Goal: Task Accomplishment & Management: Complete application form

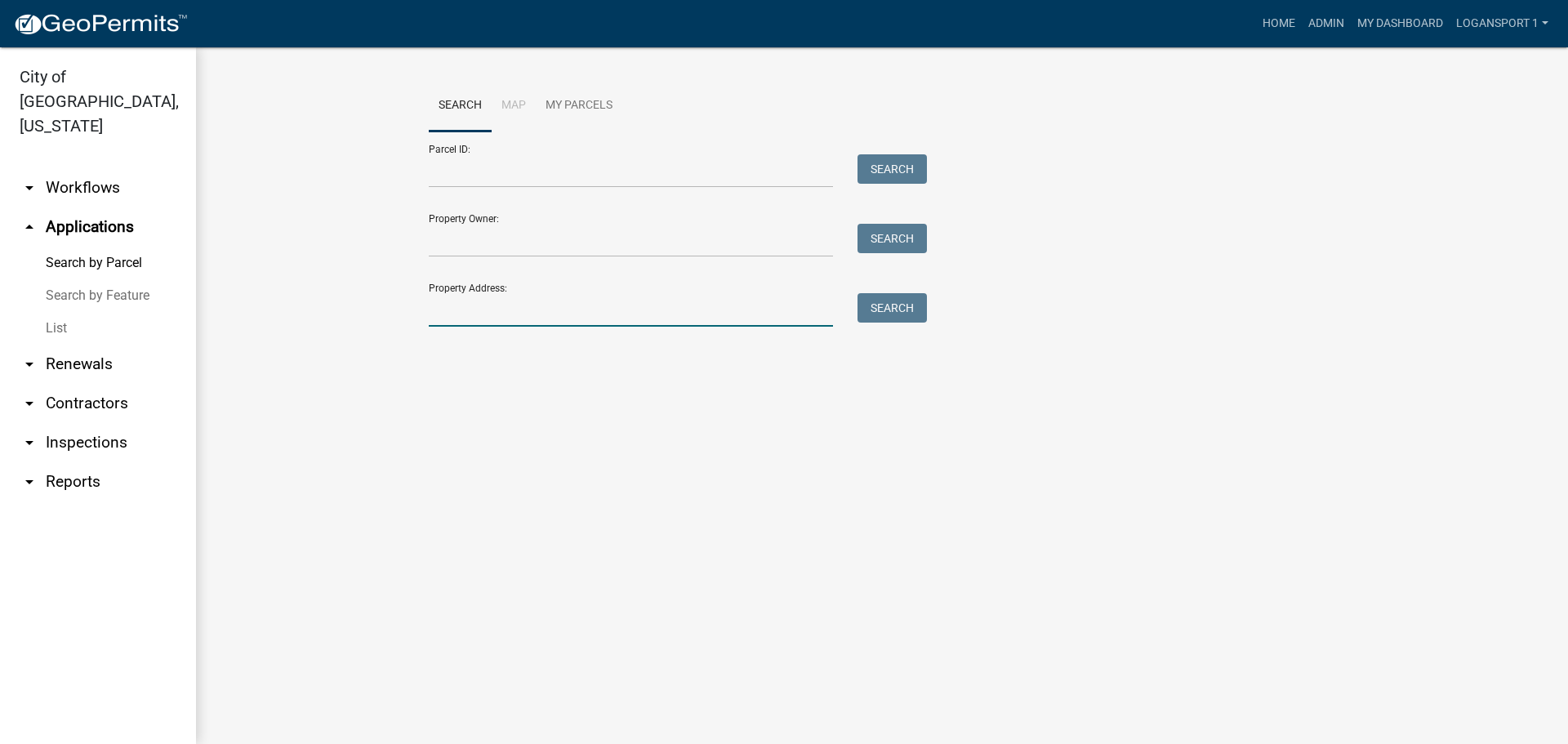
click at [620, 300] on input "Property Address:" at bounding box center [631, 310] width 404 height 33
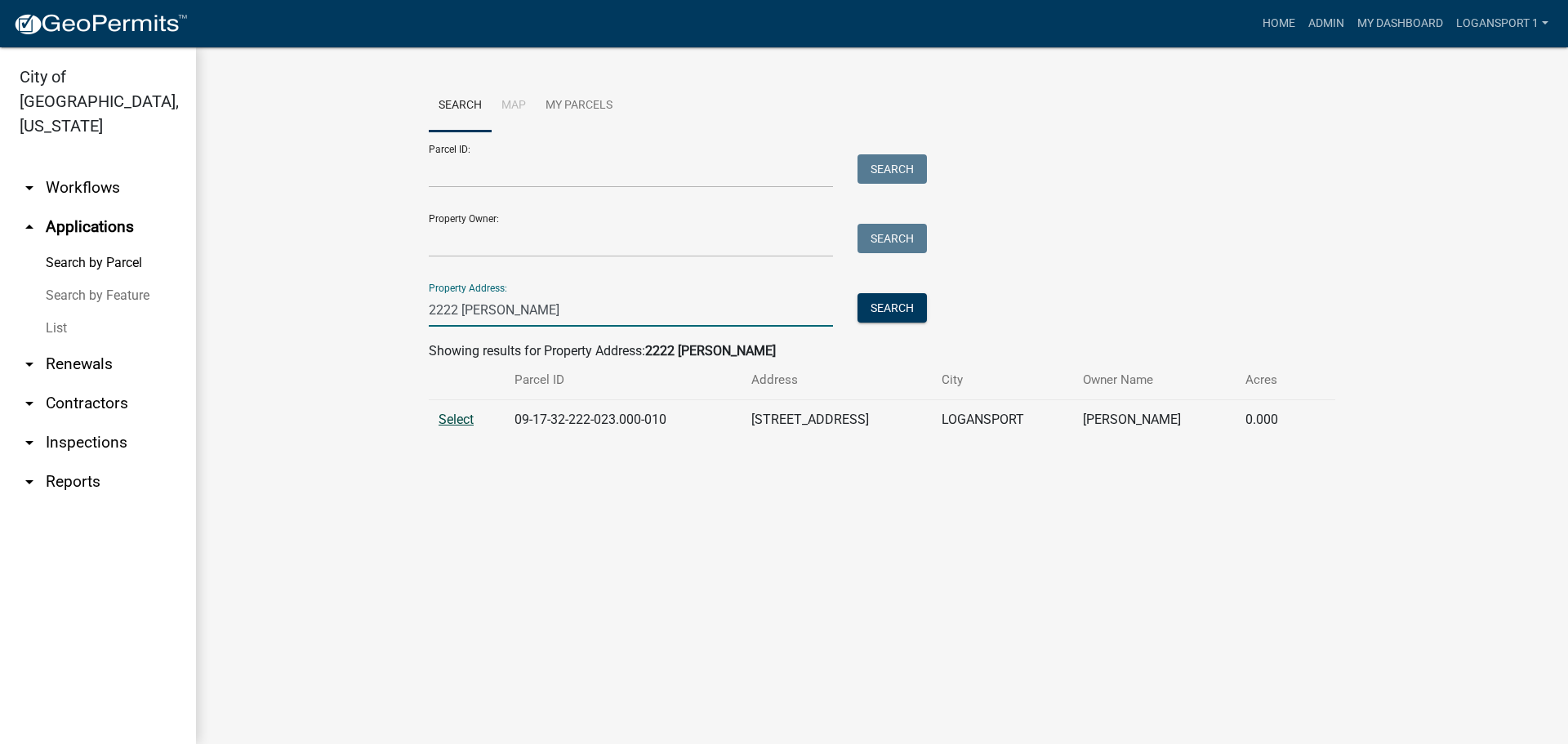
type input "2222 [PERSON_NAME]"
click at [459, 419] on span "Select" at bounding box center [456, 419] width 35 height 16
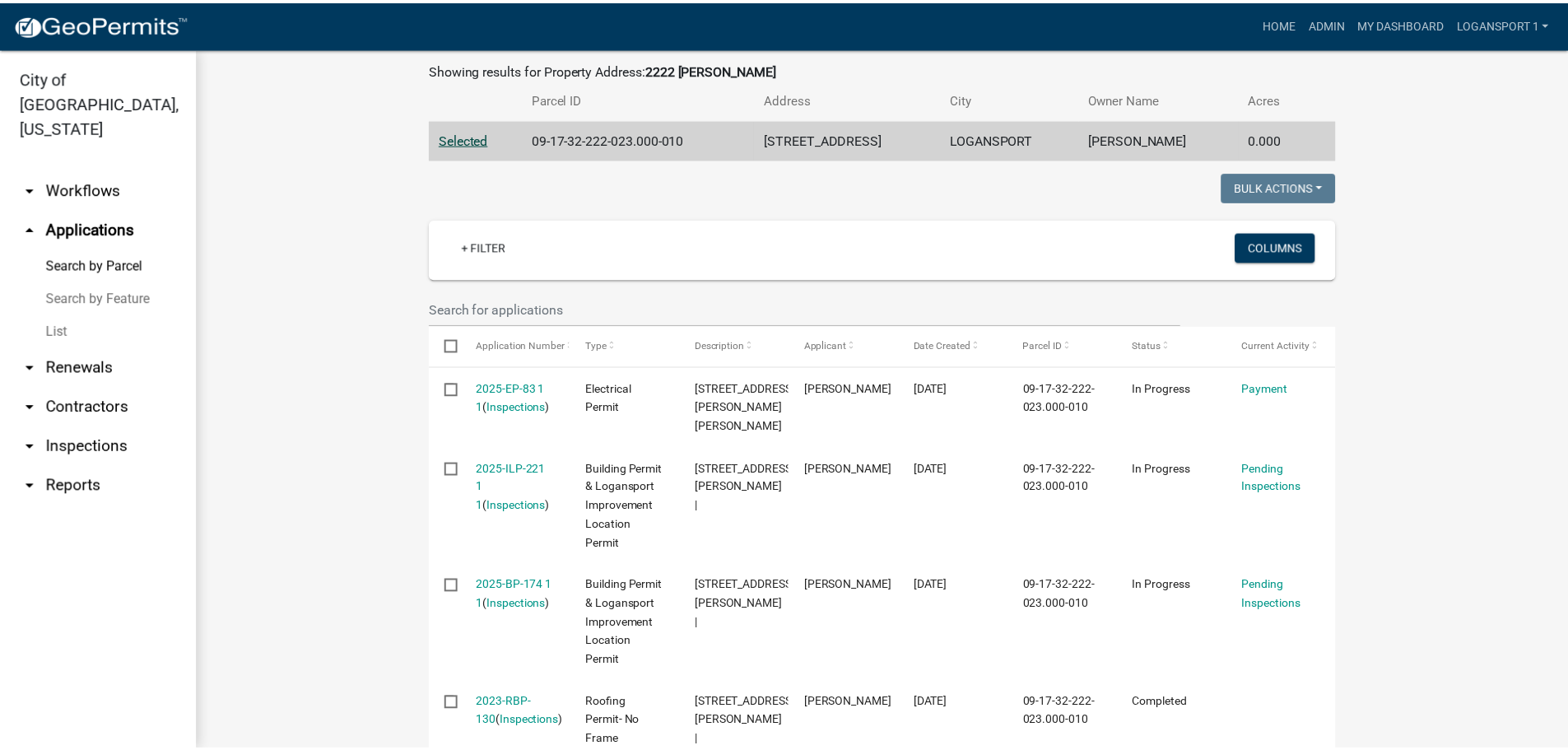
scroll to position [367, 0]
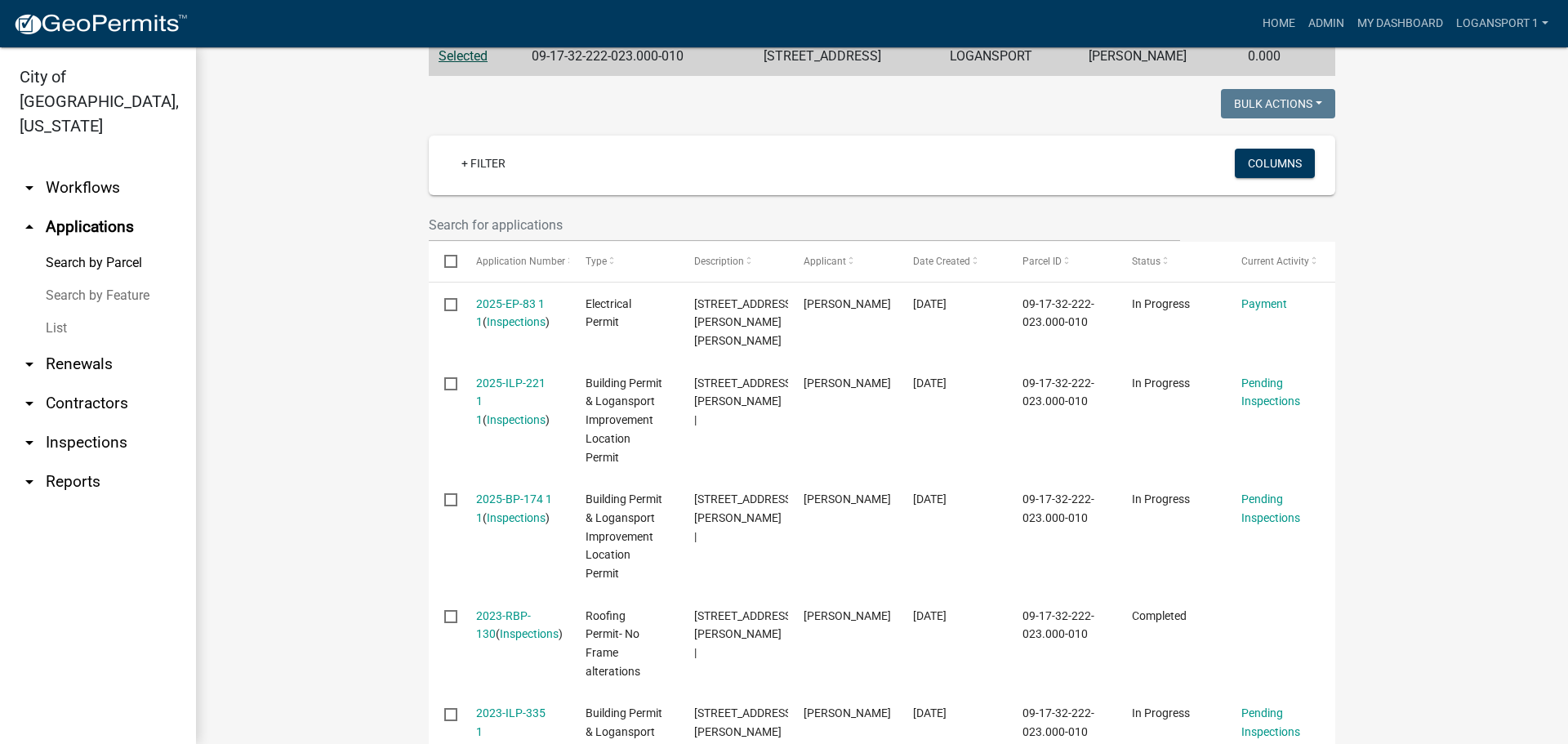
click at [345, 464] on wm-workflow-application-search-view "Search Map My Parcels Parcel ID: Search Property Owner: Search Property Address…" at bounding box center [882, 286] width 1307 height 1139
click at [1276, 17] on link "Home" at bounding box center [1278, 23] width 46 height 31
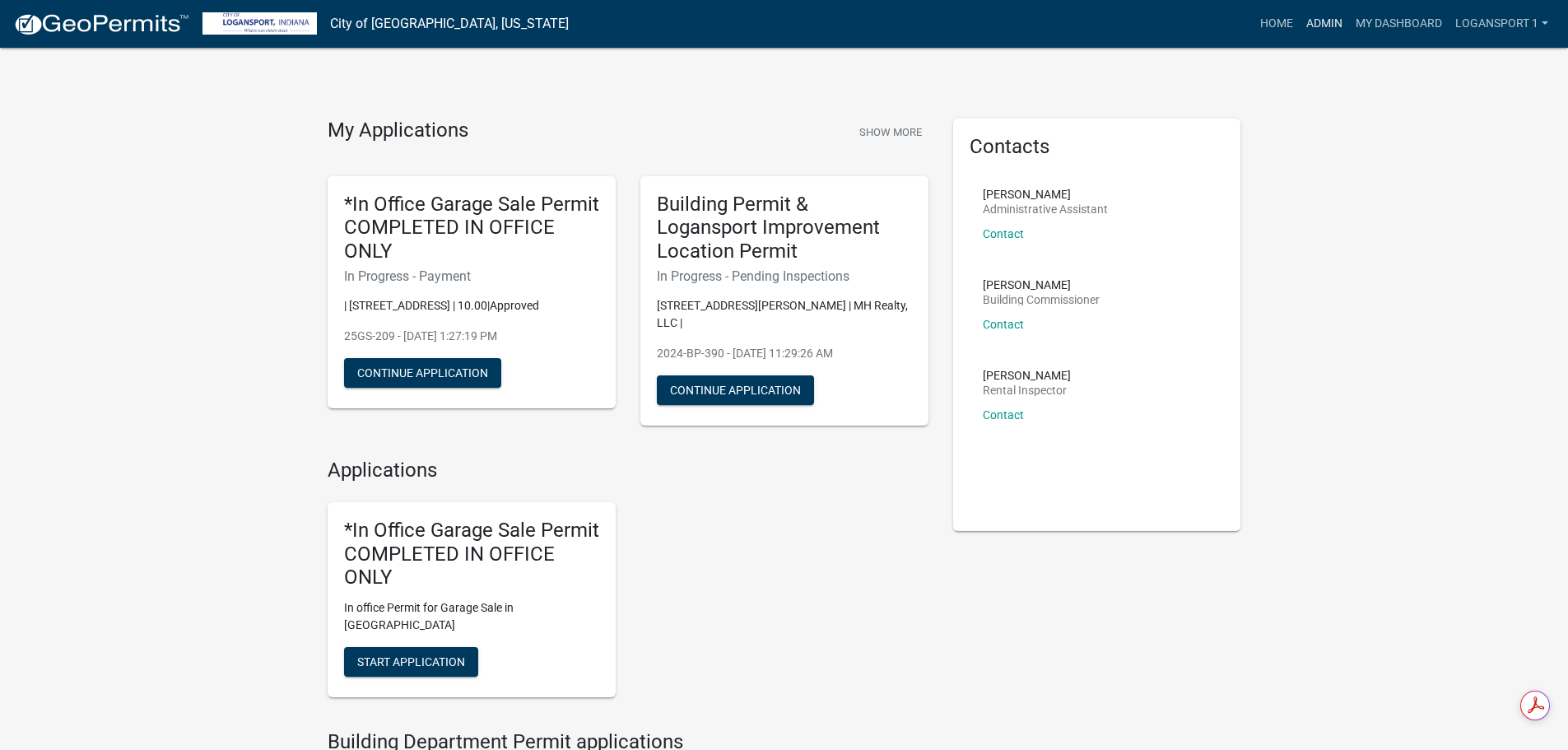
click at [1339, 17] on link "Admin" at bounding box center [1324, 23] width 49 height 31
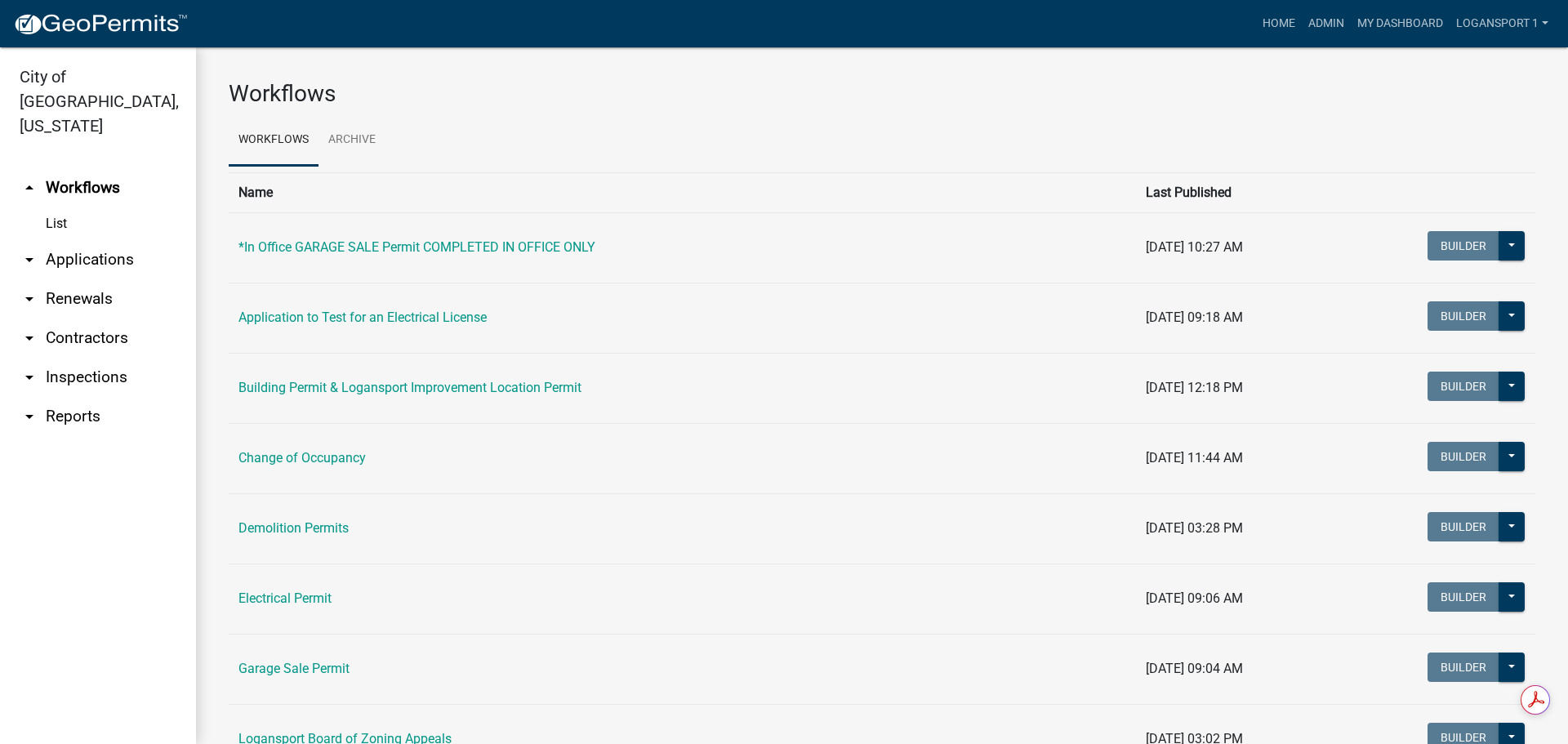
click at [52, 241] on link "arrow_drop_down Applications" at bounding box center [97, 259] width 196 height 39
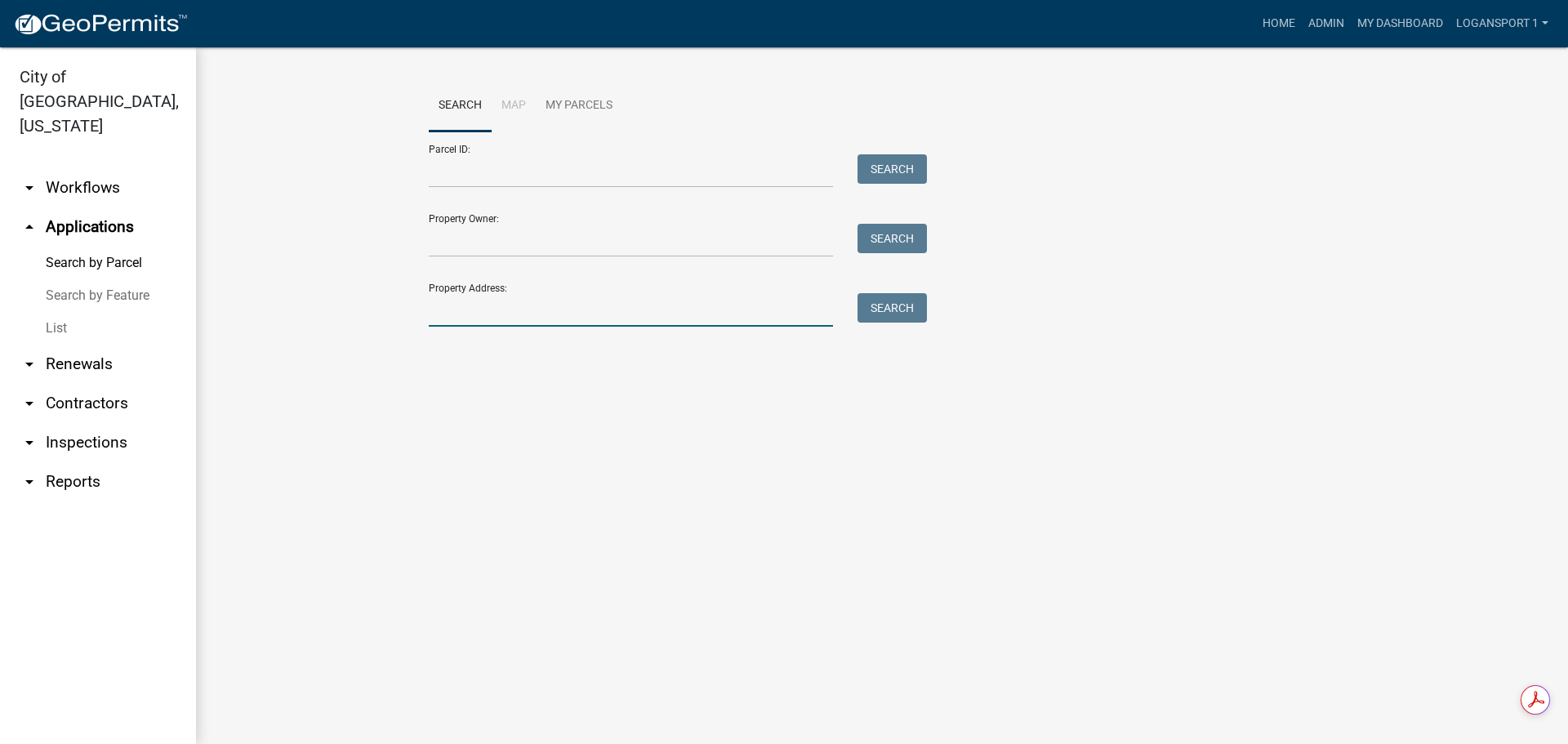
click at [533, 308] on input "Property Address:" at bounding box center [631, 310] width 404 height 33
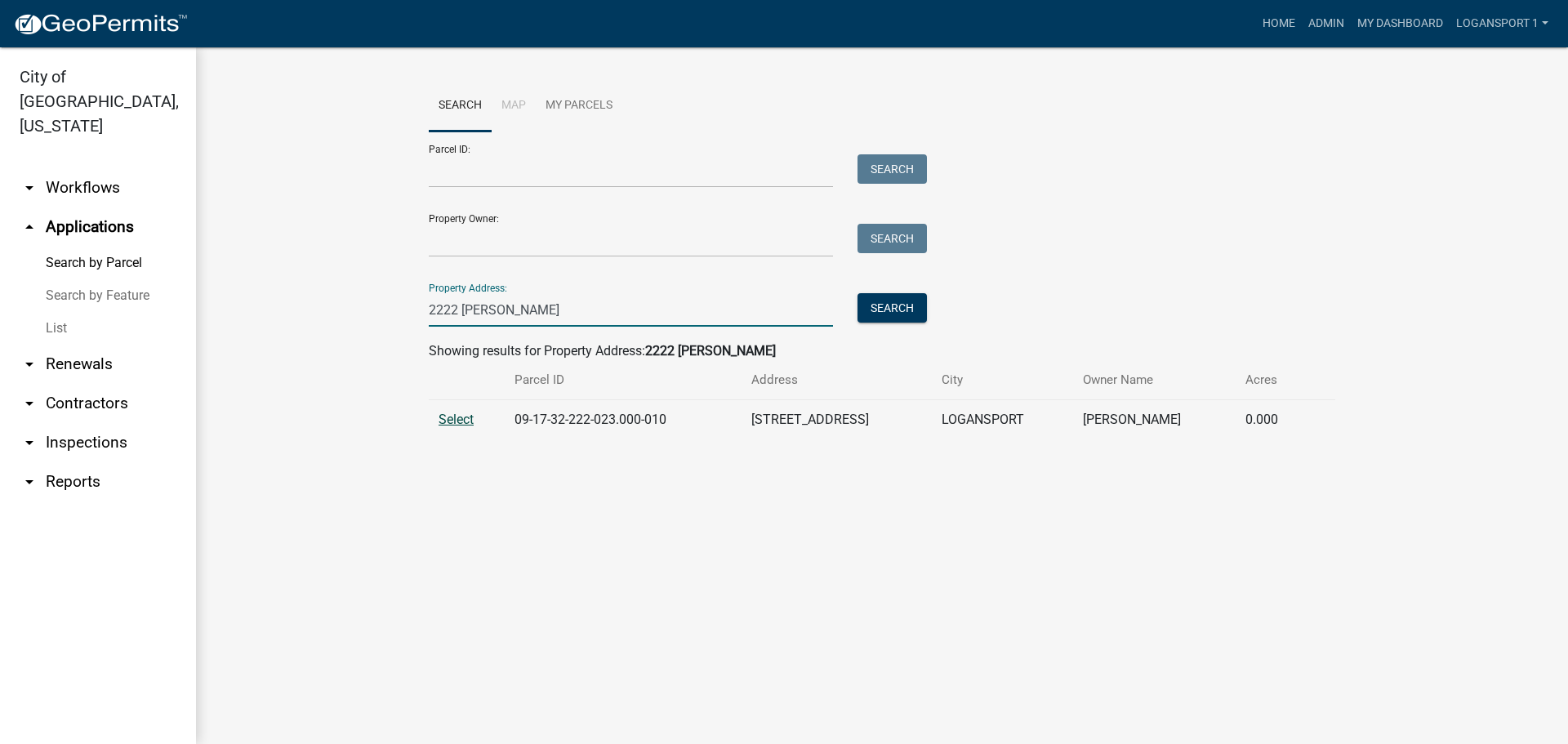
type input "2222 jeff"
click at [462, 420] on span "Select" at bounding box center [456, 419] width 35 height 16
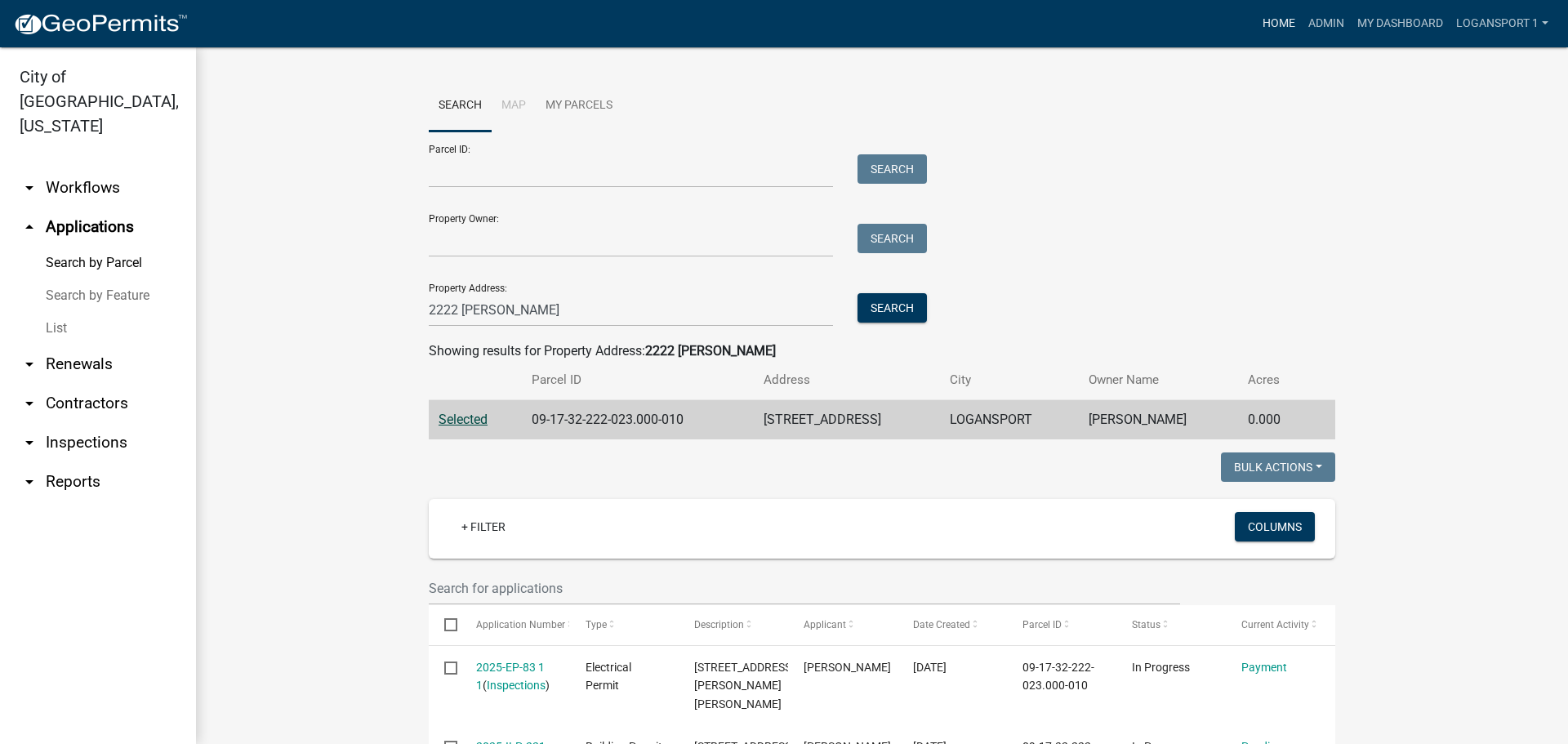
click at [1283, 13] on link "Home" at bounding box center [1278, 23] width 46 height 31
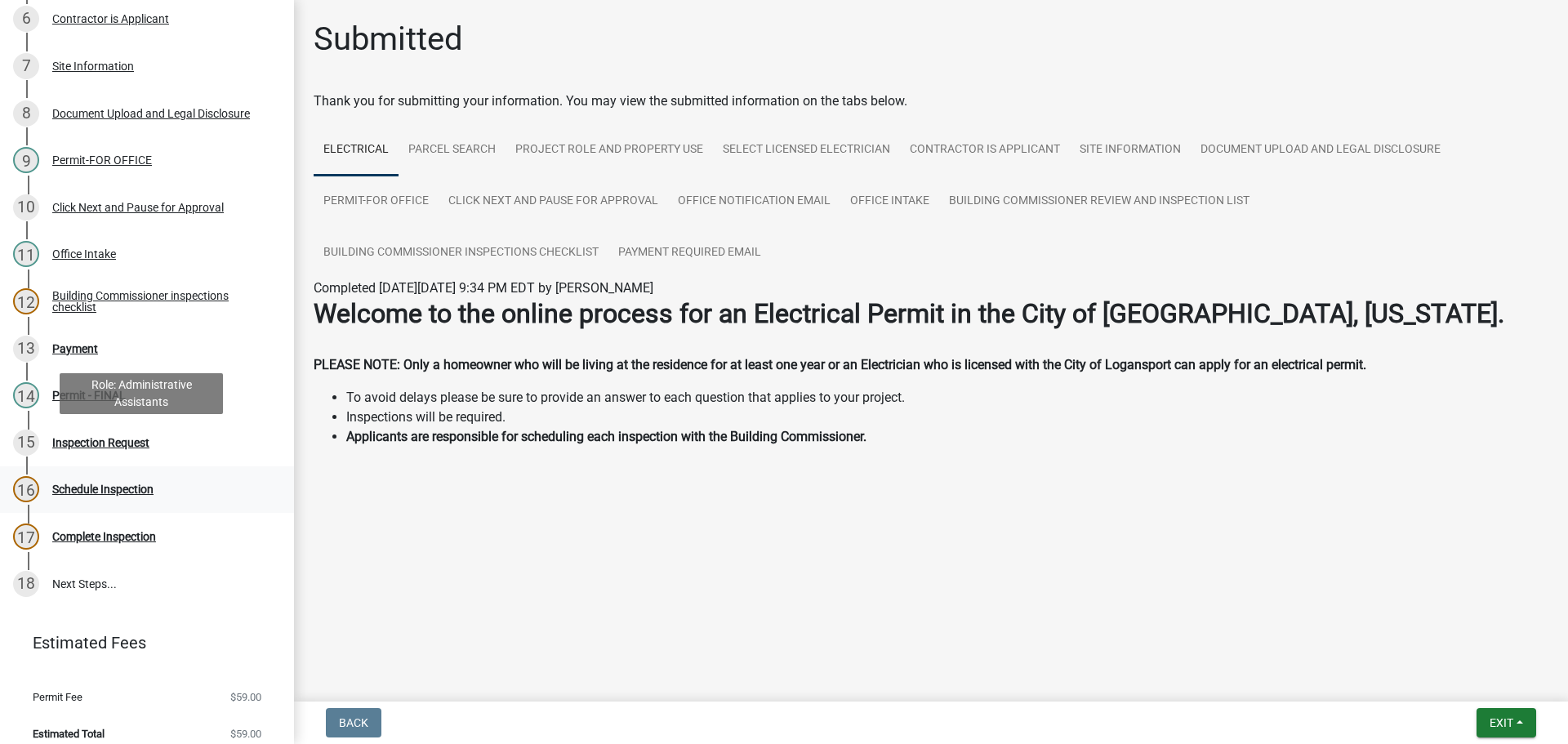
scroll to position [467, 0]
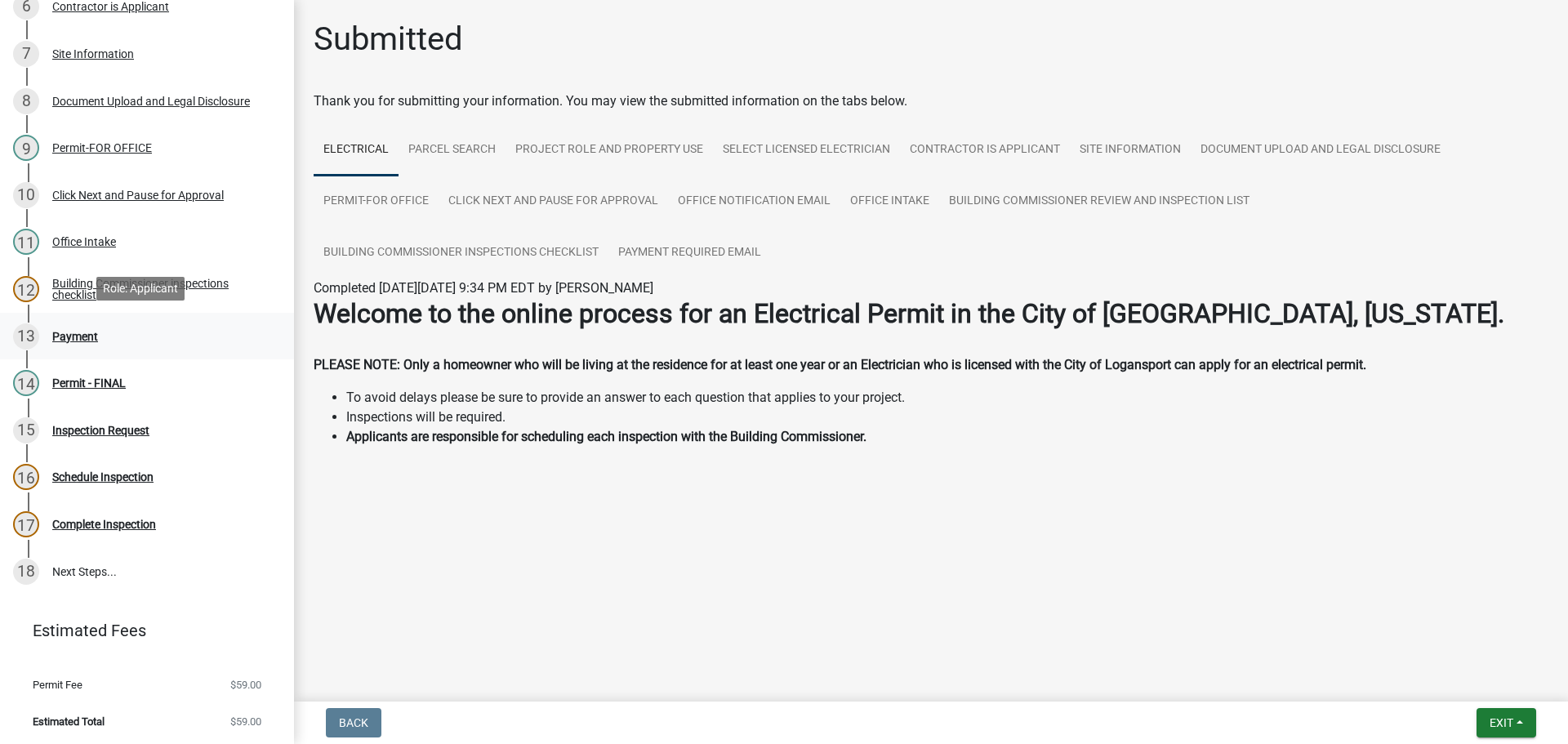
click at [87, 338] on div "Payment" at bounding box center [75, 336] width 46 height 12
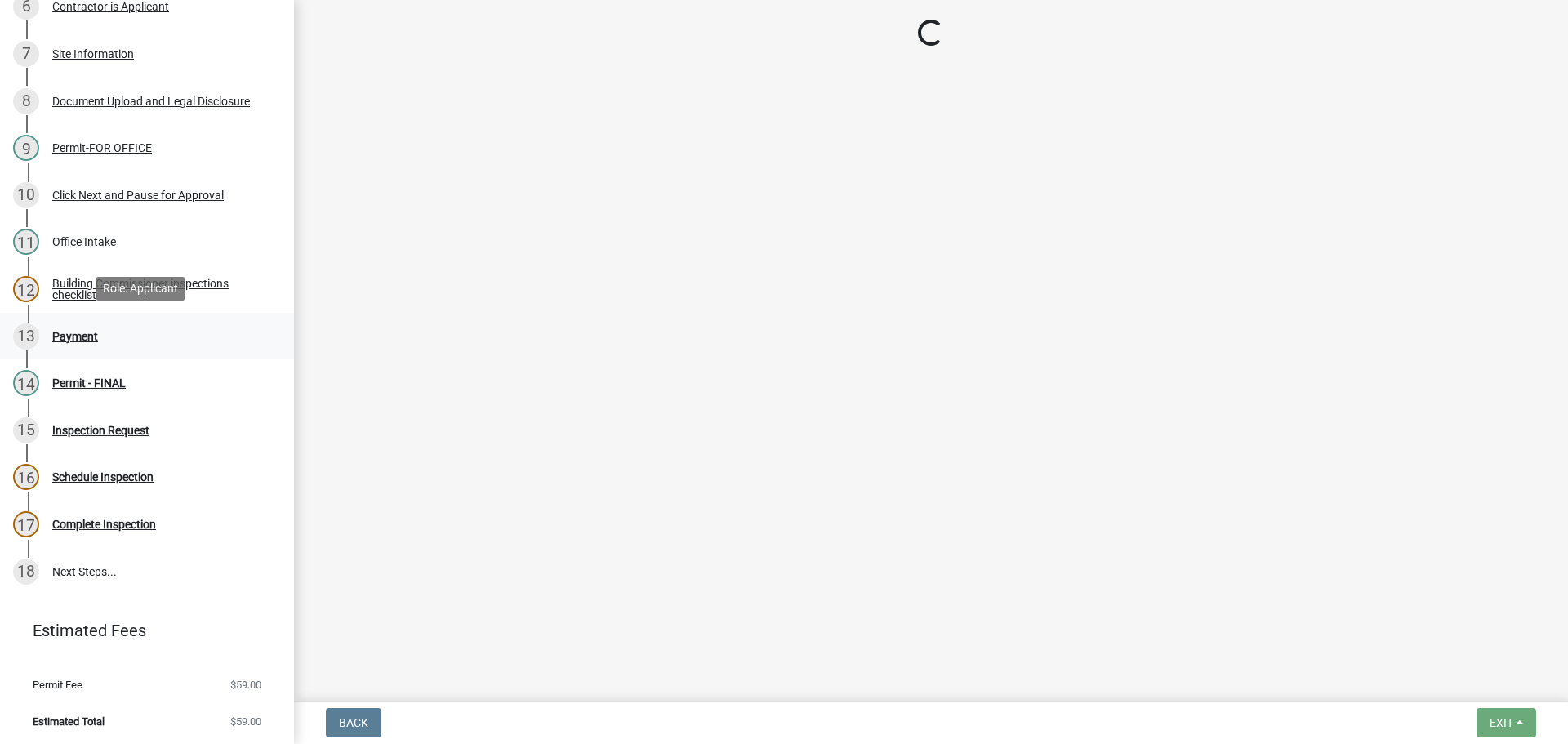
select select "3: 3"
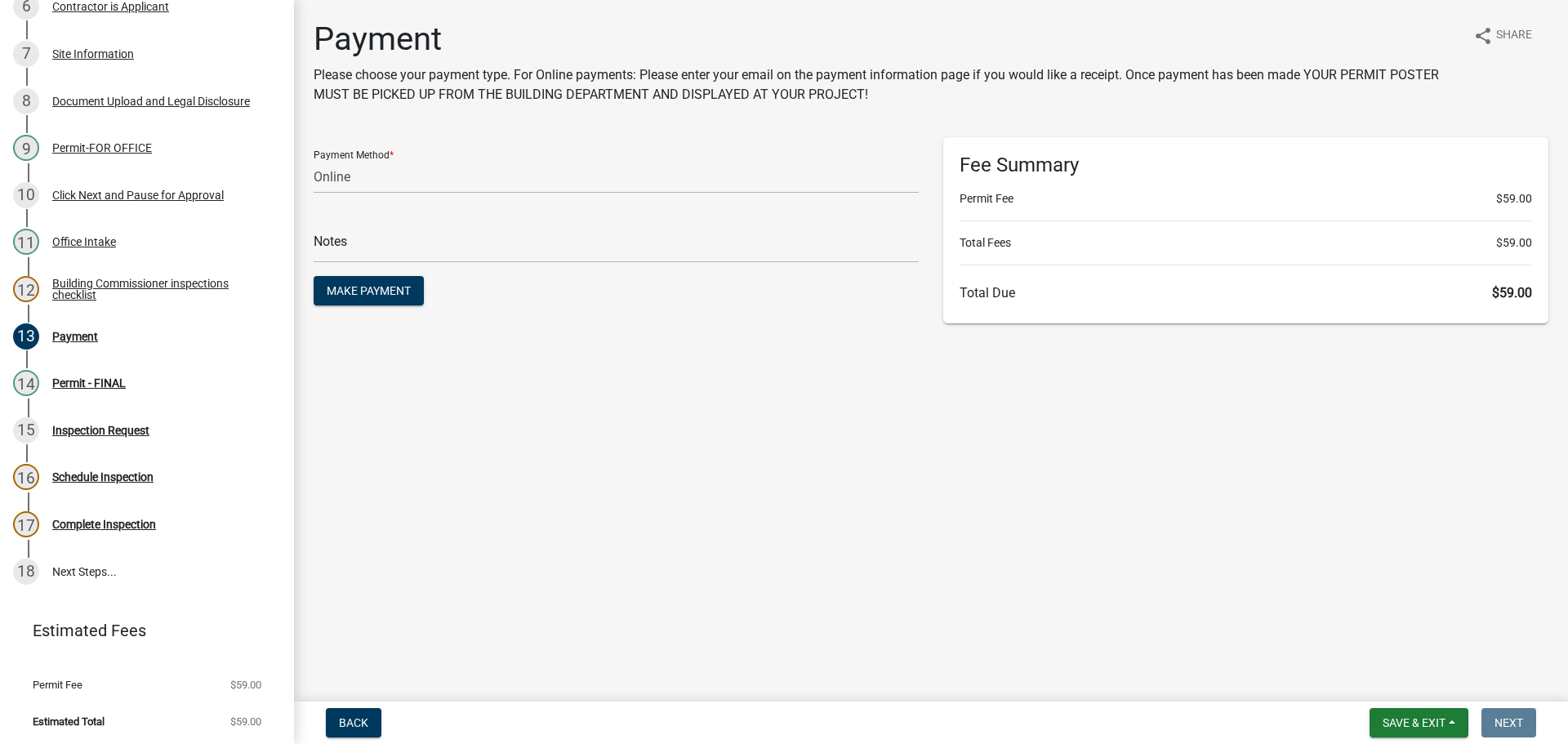
drag, startPoint x: 1514, startPoint y: 289, endPoint x: 1482, endPoint y: 289, distance: 32.0
click at [1482, 289] on h6 "Total Due $59.00" at bounding box center [1246, 292] width 573 height 16
click at [1501, 290] on span "$59.00" at bounding box center [1511, 292] width 40 height 16
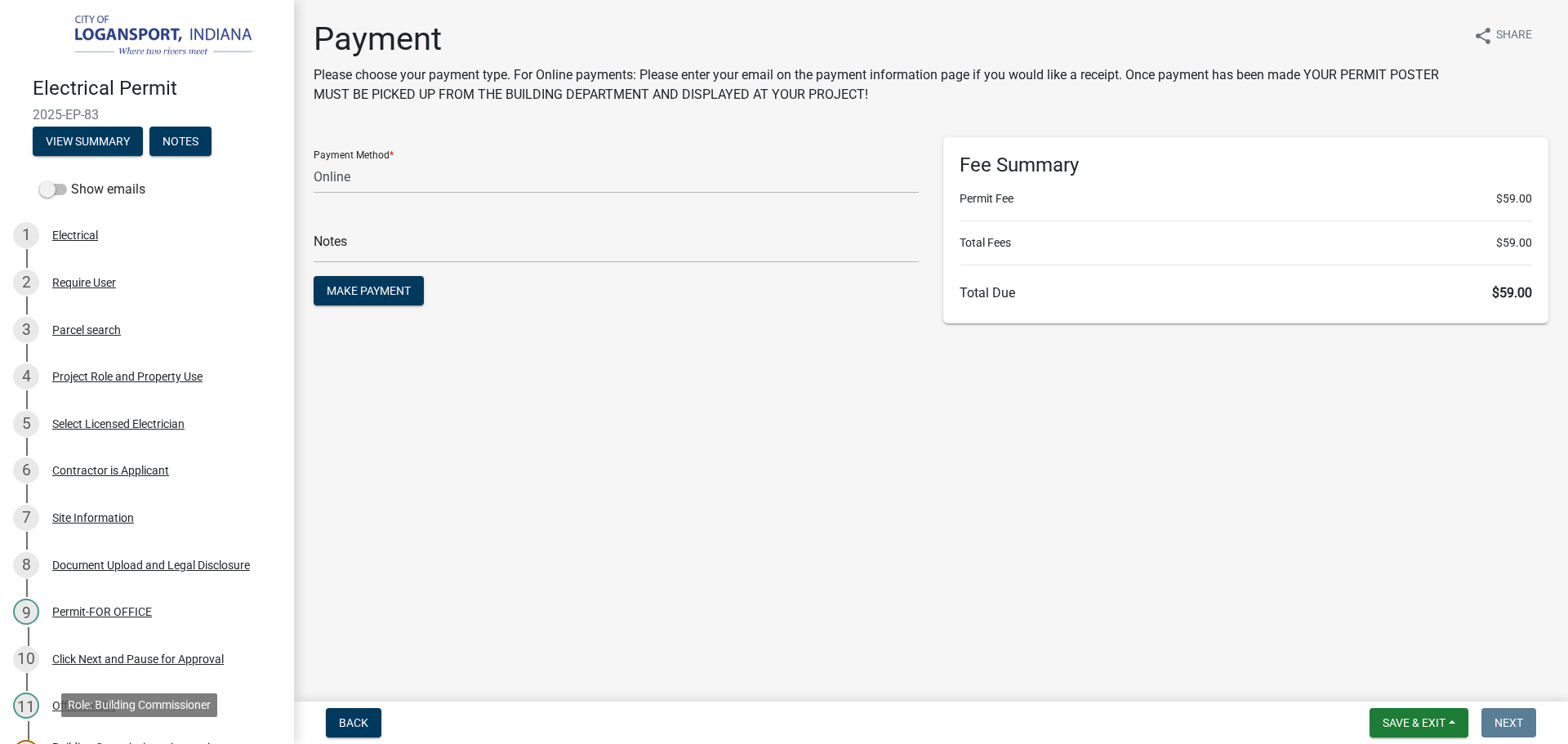
scroll to position [0, 0]
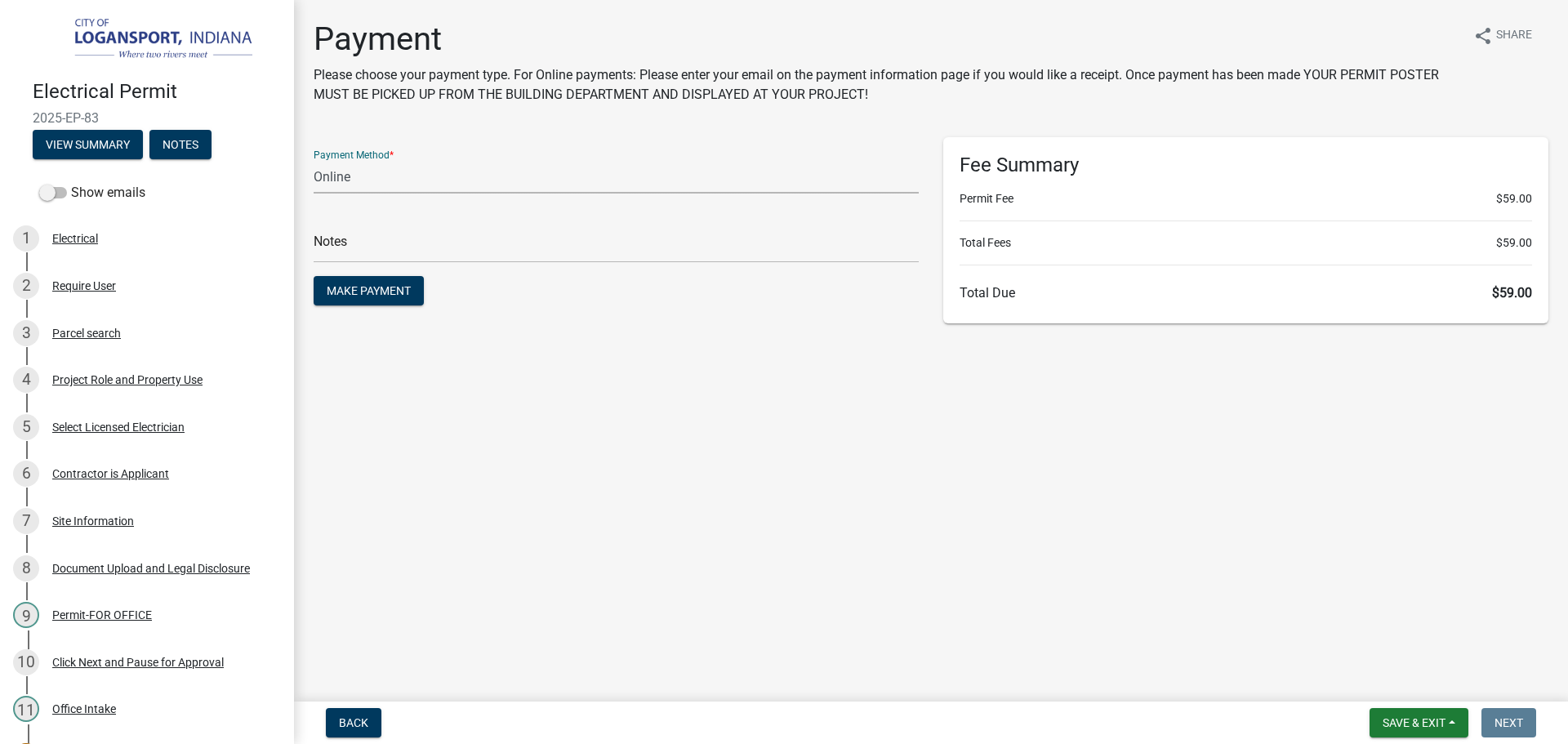
click at [434, 183] on select "Credit Card POS Check Cash Online" at bounding box center [616, 176] width 605 height 33
click at [519, 449] on main "Payment Please choose your payment type. For Online payments: Please enter your…" at bounding box center [930, 347] width 1273 height 695
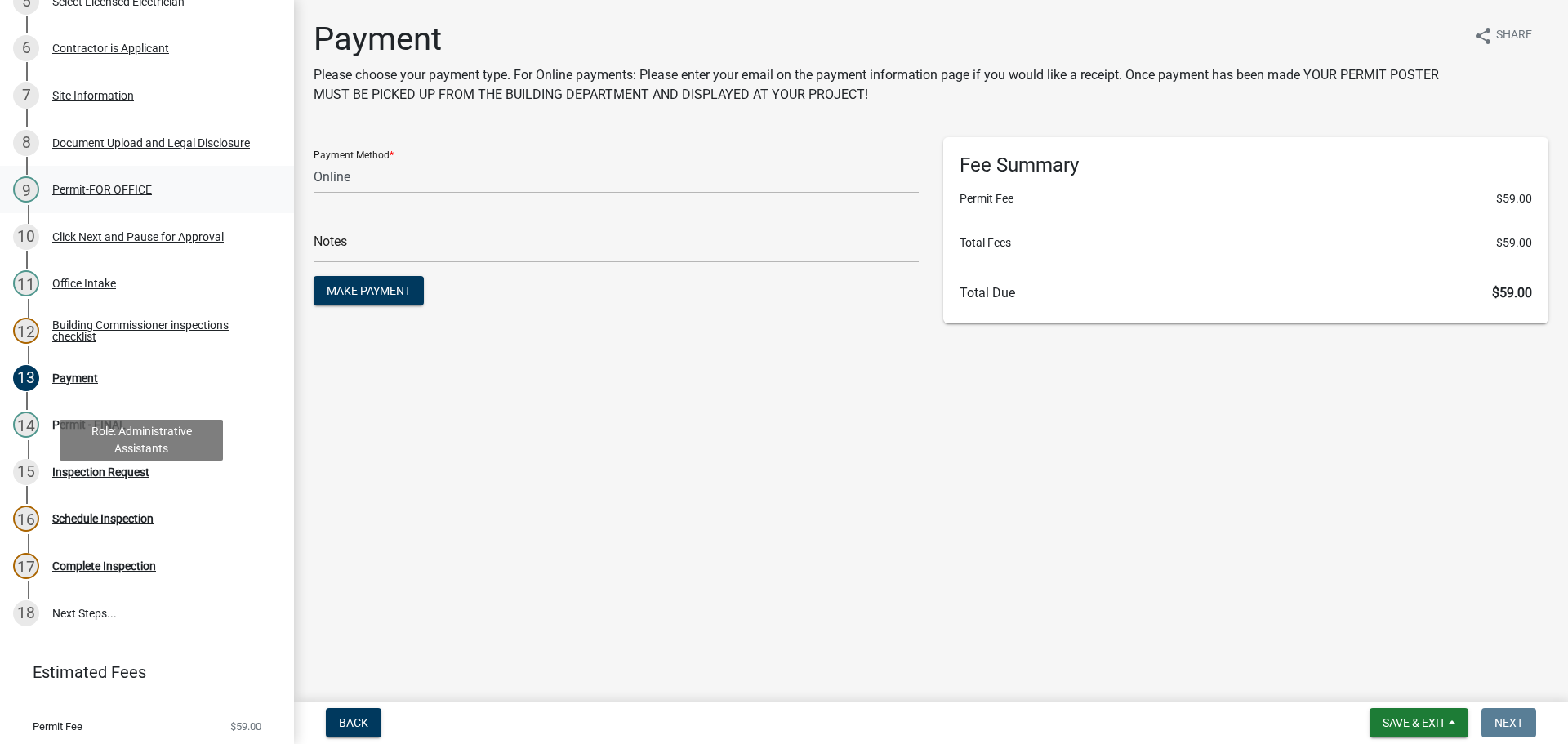
scroll to position [467, 0]
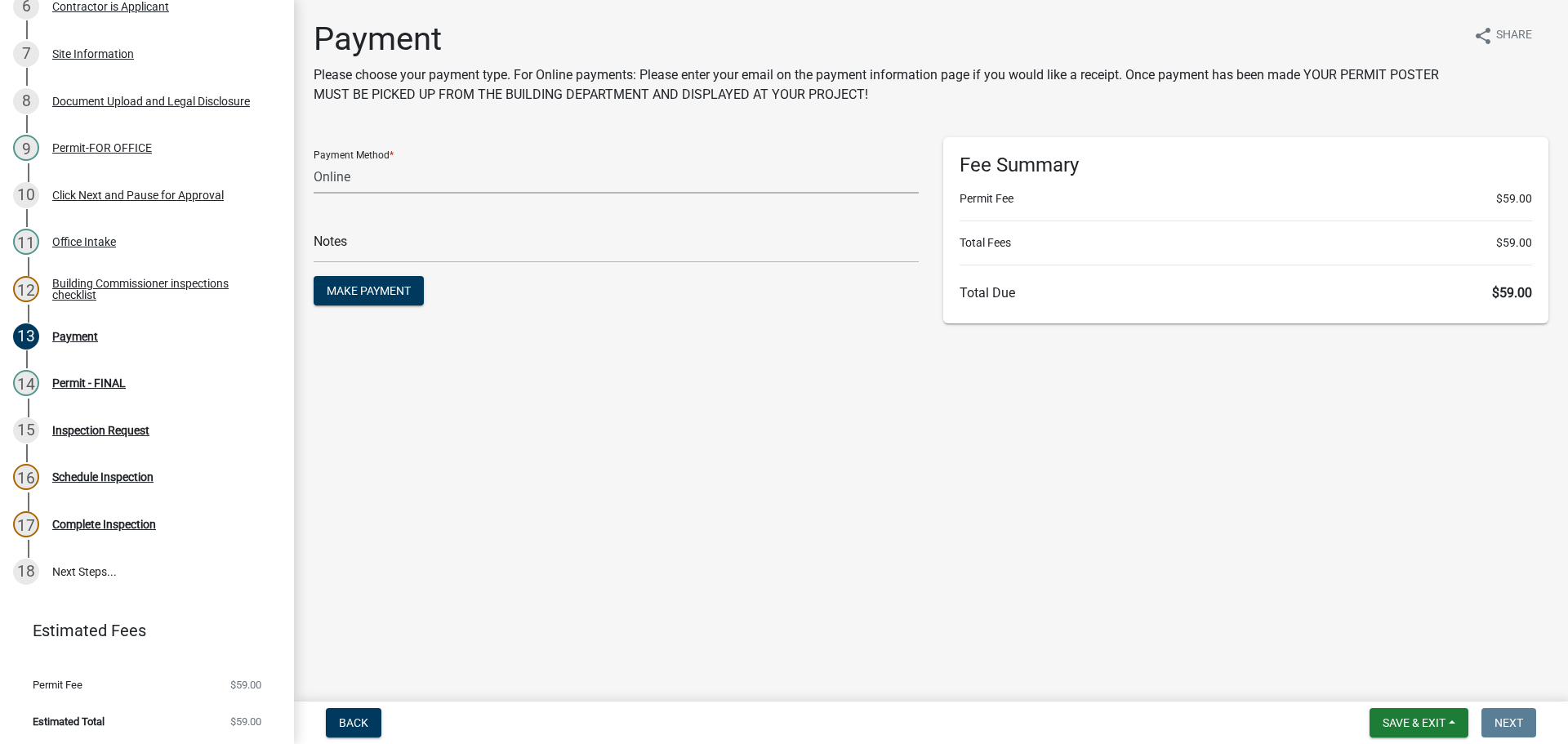
click at [446, 171] on select "Credit Card POS Check Cash Online" at bounding box center [616, 176] width 605 height 33
click at [730, 583] on main "Payment Please choose your payment type. For Online payments: Please enter your…" at bounding box center [930, 347] width 1273 height 695
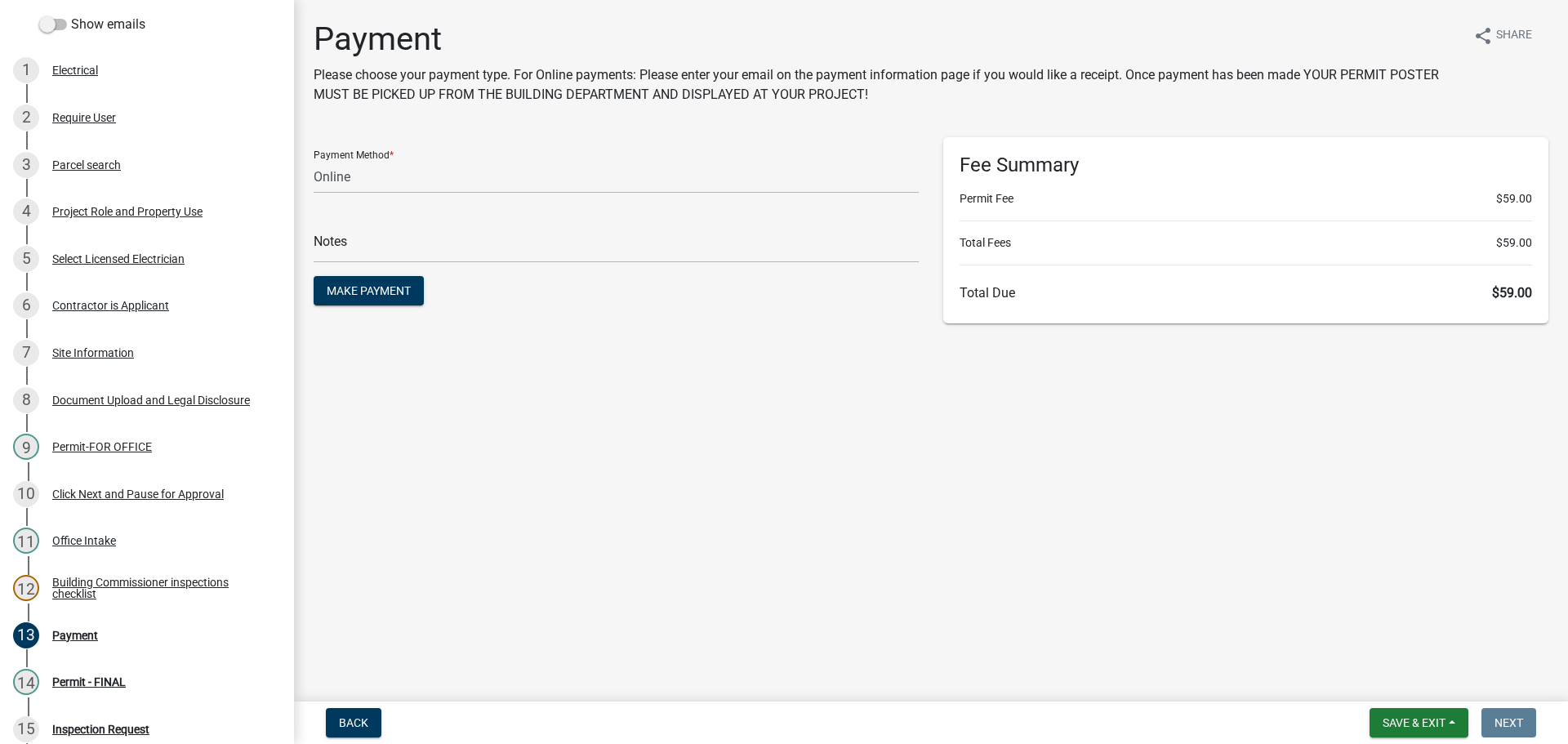
scroll to position [59, 0]
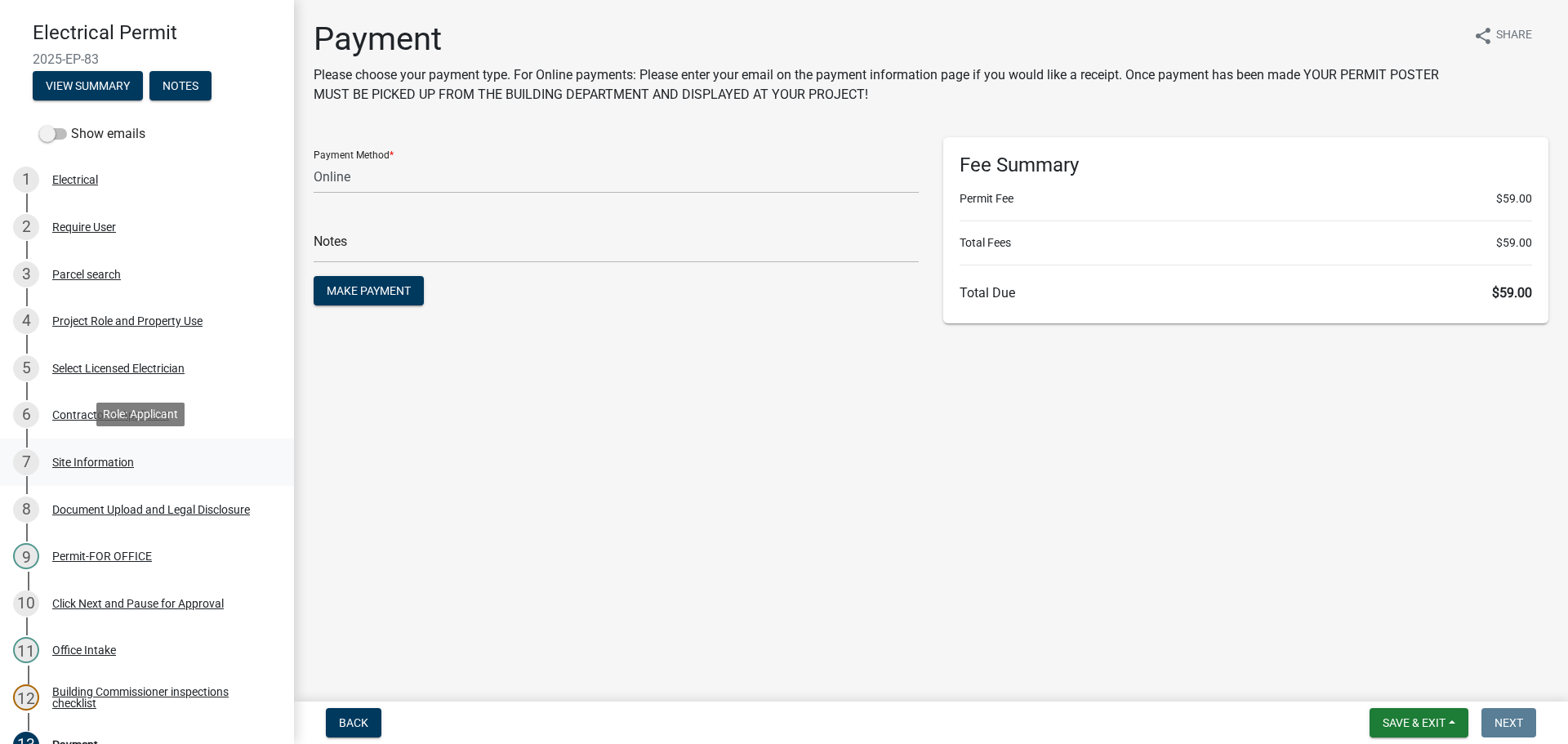
click at [113, 450] on div "7 Site Information" at bounding box center [141, 462] width 255 height 26
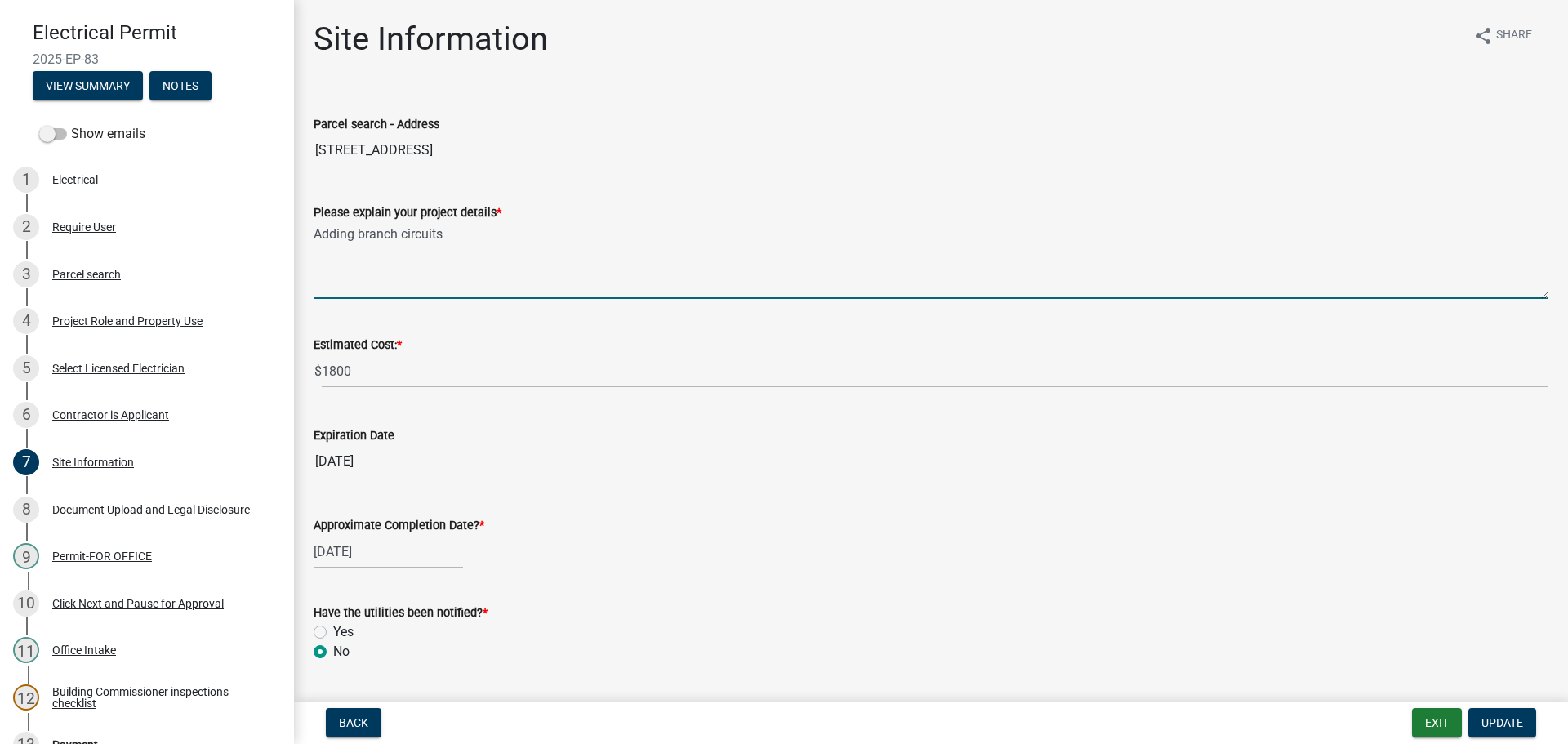
drag, startPoint x: 486, startPoint y: 239, endPoint x: 453, endPoint y: 241, distance: 33.1
click at [453, 241] on textarea "Adding branch circuits" at bounding box center [930, 260] width 1234 height 77
click at [482, 241] on textarea "Adding branch circuits" at bounding box center [930, 260] width 1234 height 77
drag, startPoint x: 605, startPoint y: 226, endPoint x: 323, endPoint y: 227, distance: 282.0
click at [323, 227] on textarea "Adding branch circuits" at bounding box center [930, 260] width 1234 height 77
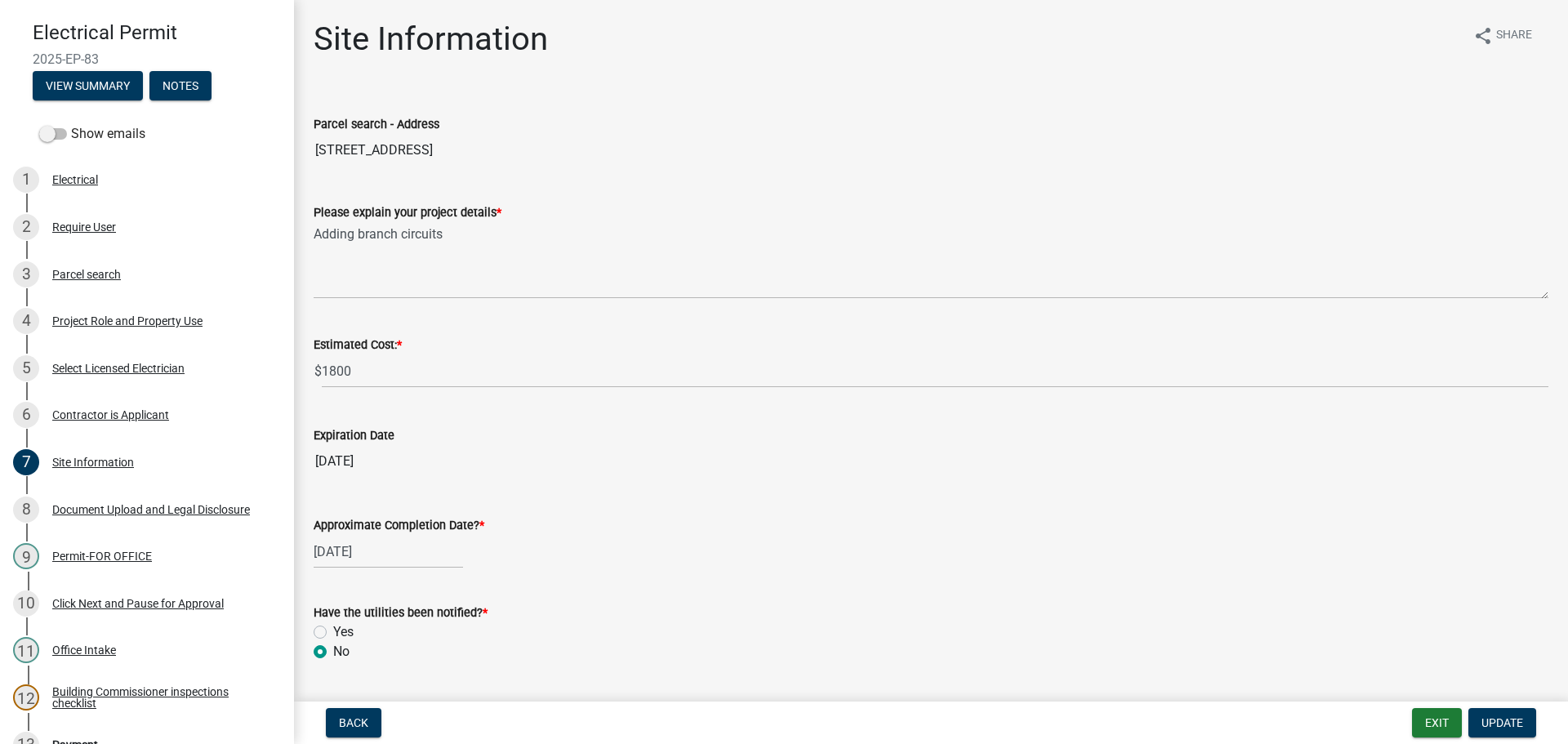
click at [504, 216] on div "Please explain your project details *" at bounding box center [930, 212] width 1234 height 20
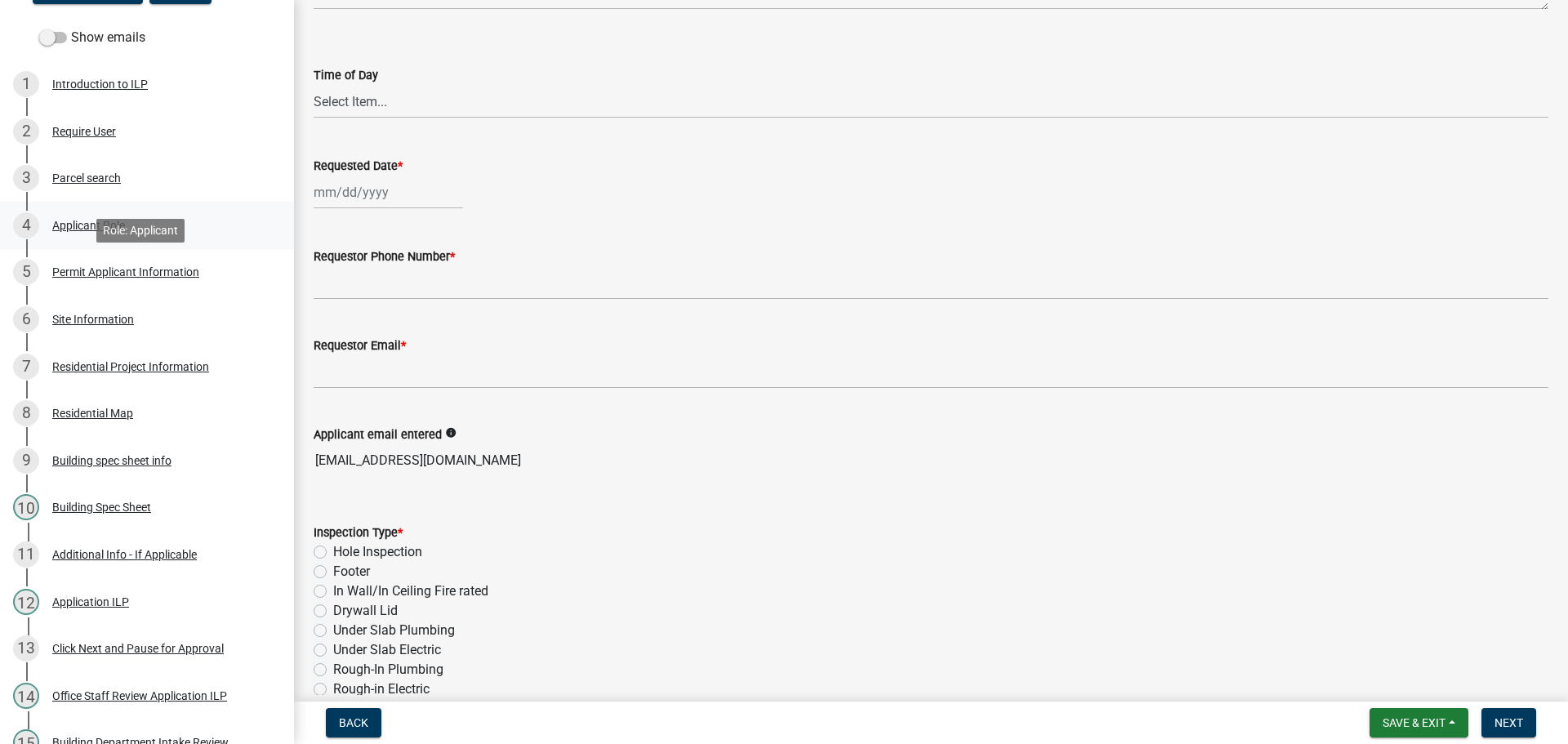
scroll to position [245, 0]
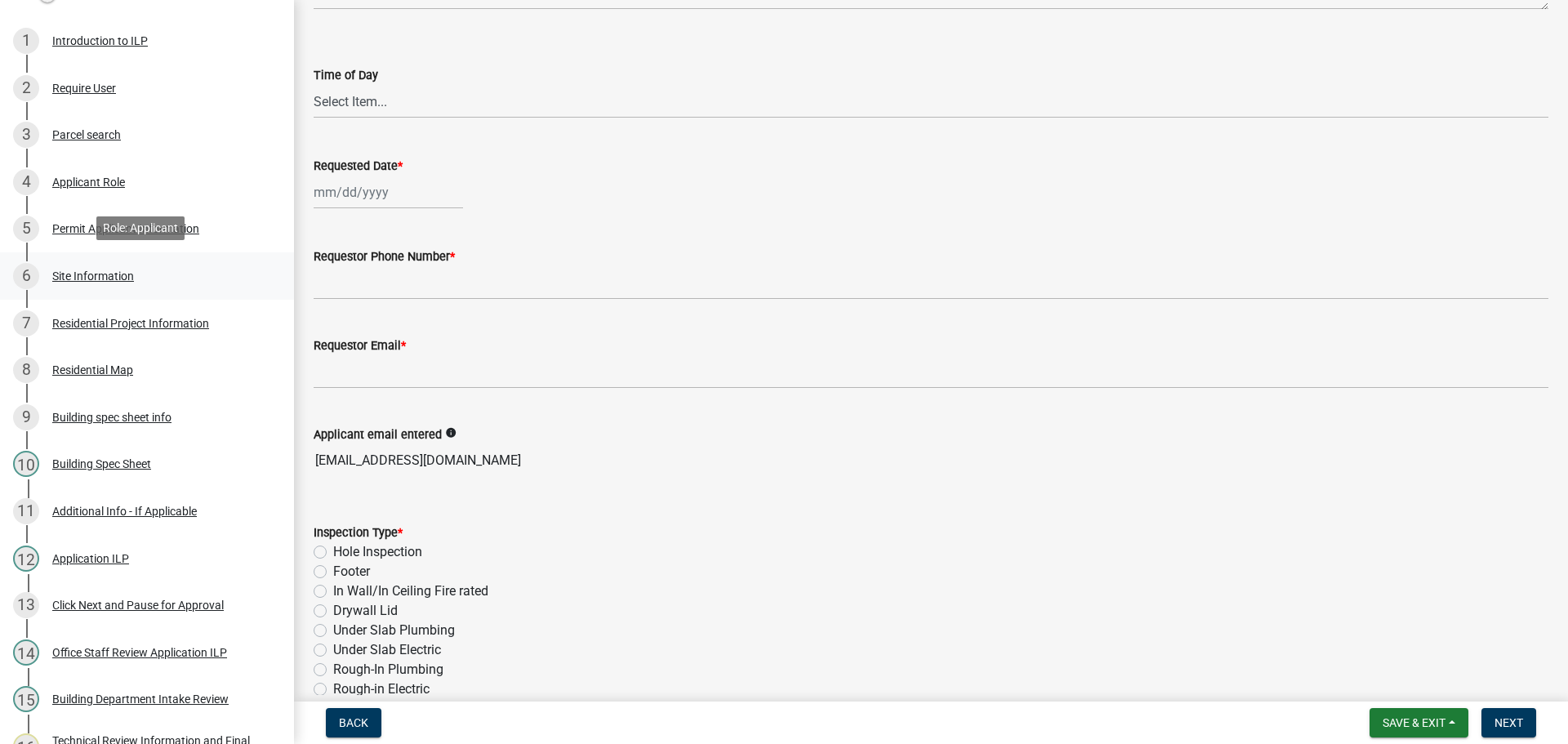
click at [107, 278] on div "Site Information" at bounding box center [93, 276] width 82 height 12
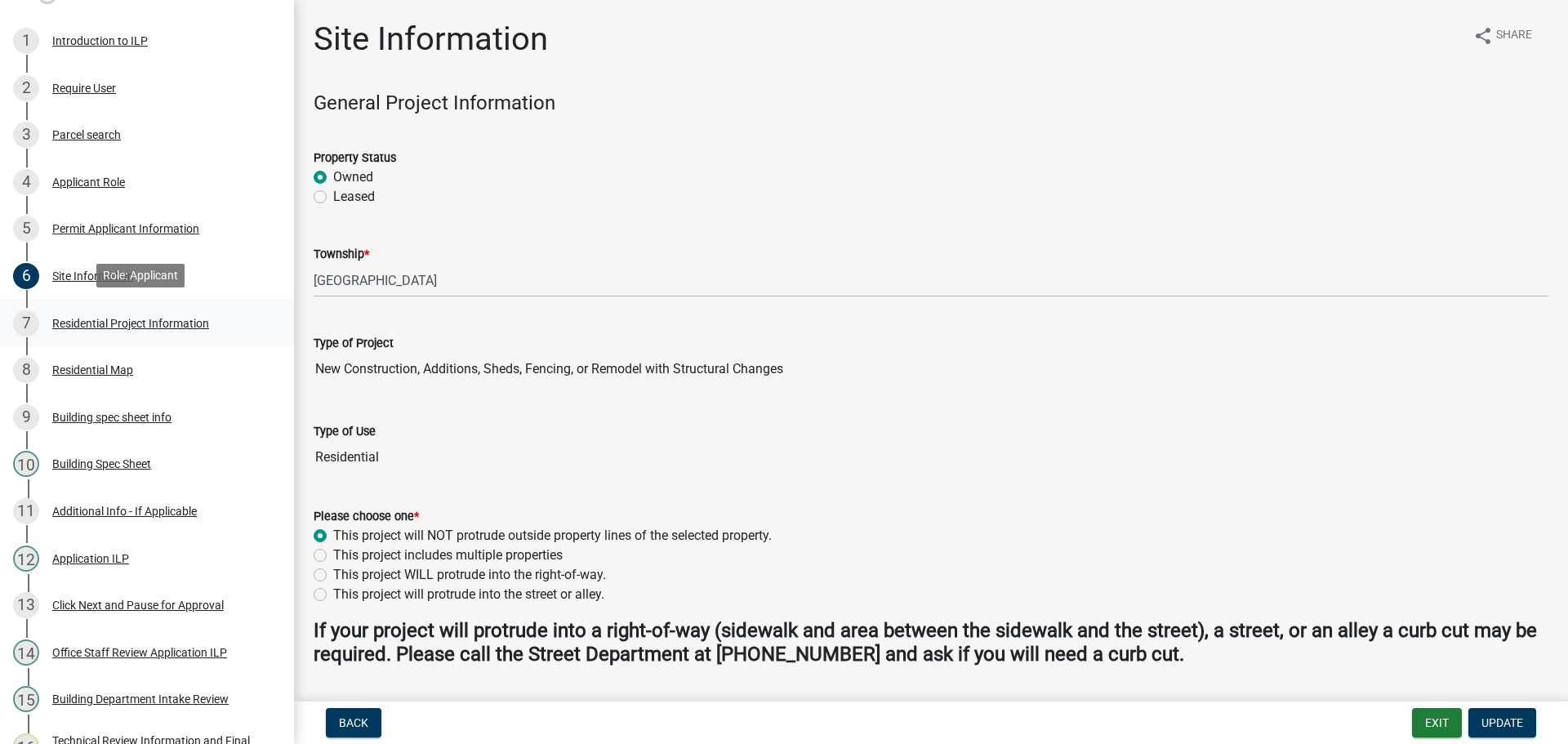
click at [158, 318] on div "Residential Project Information" at bounding box center [131, 324] width 156 height 12
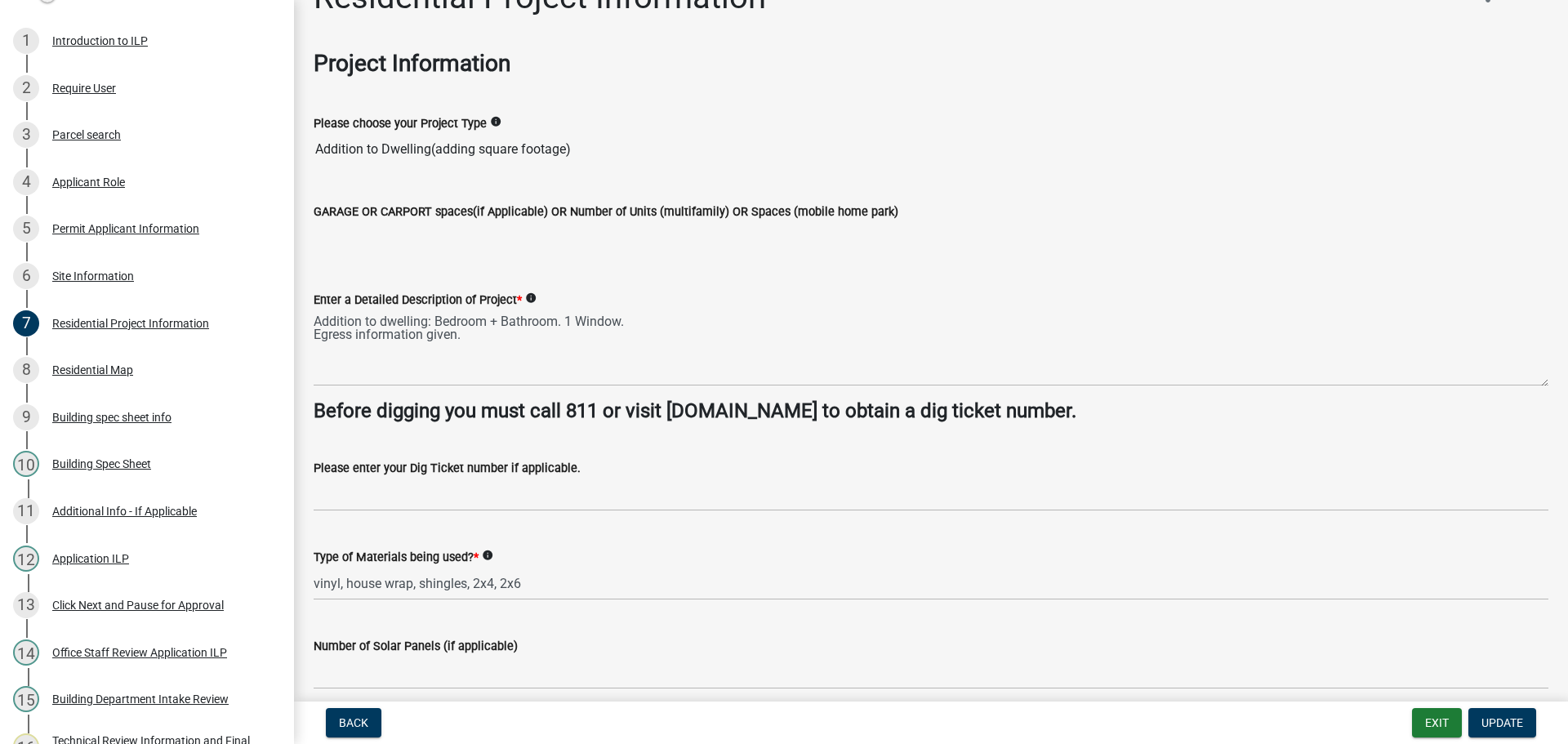
scroll to position [82, 0]
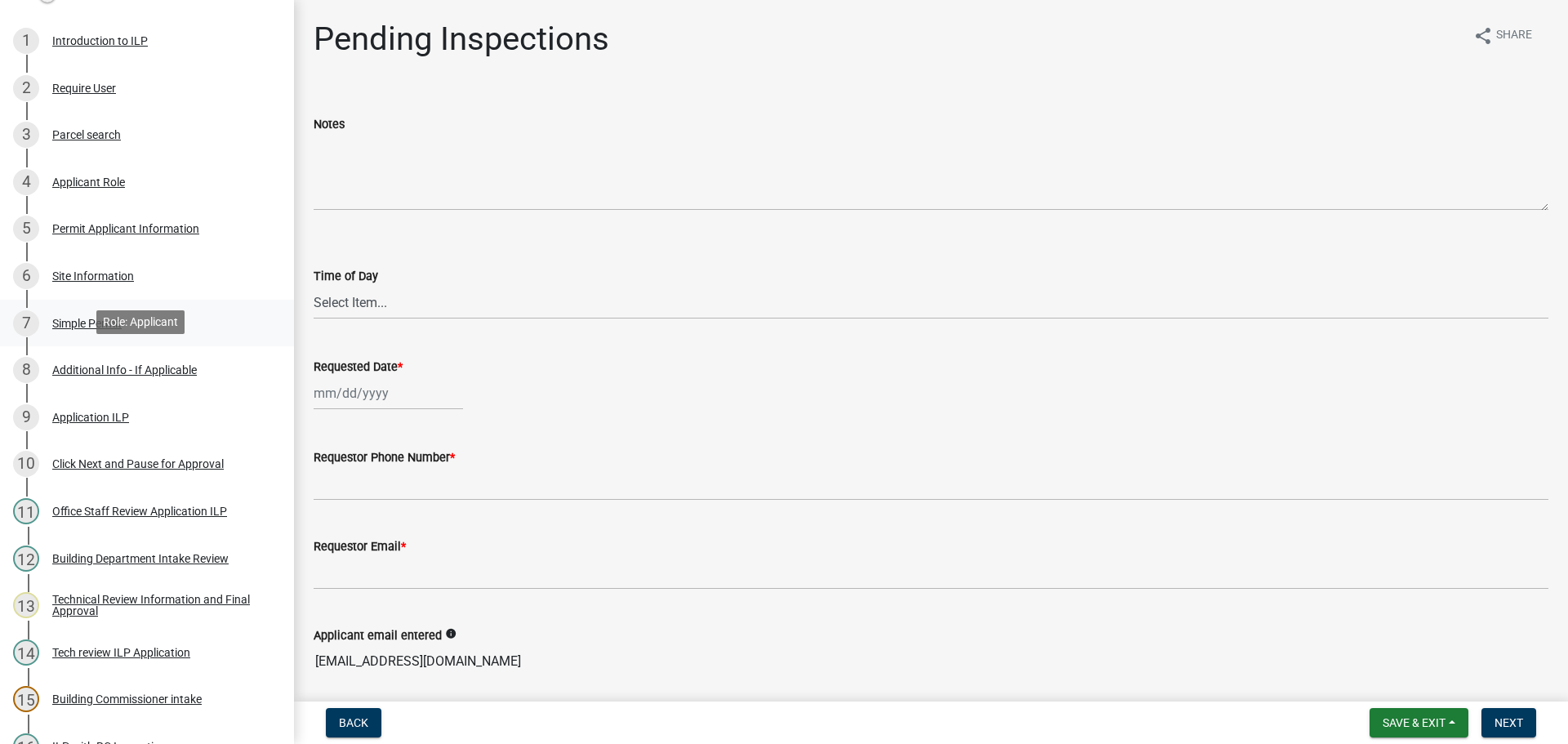
scroll to position [163, 0]
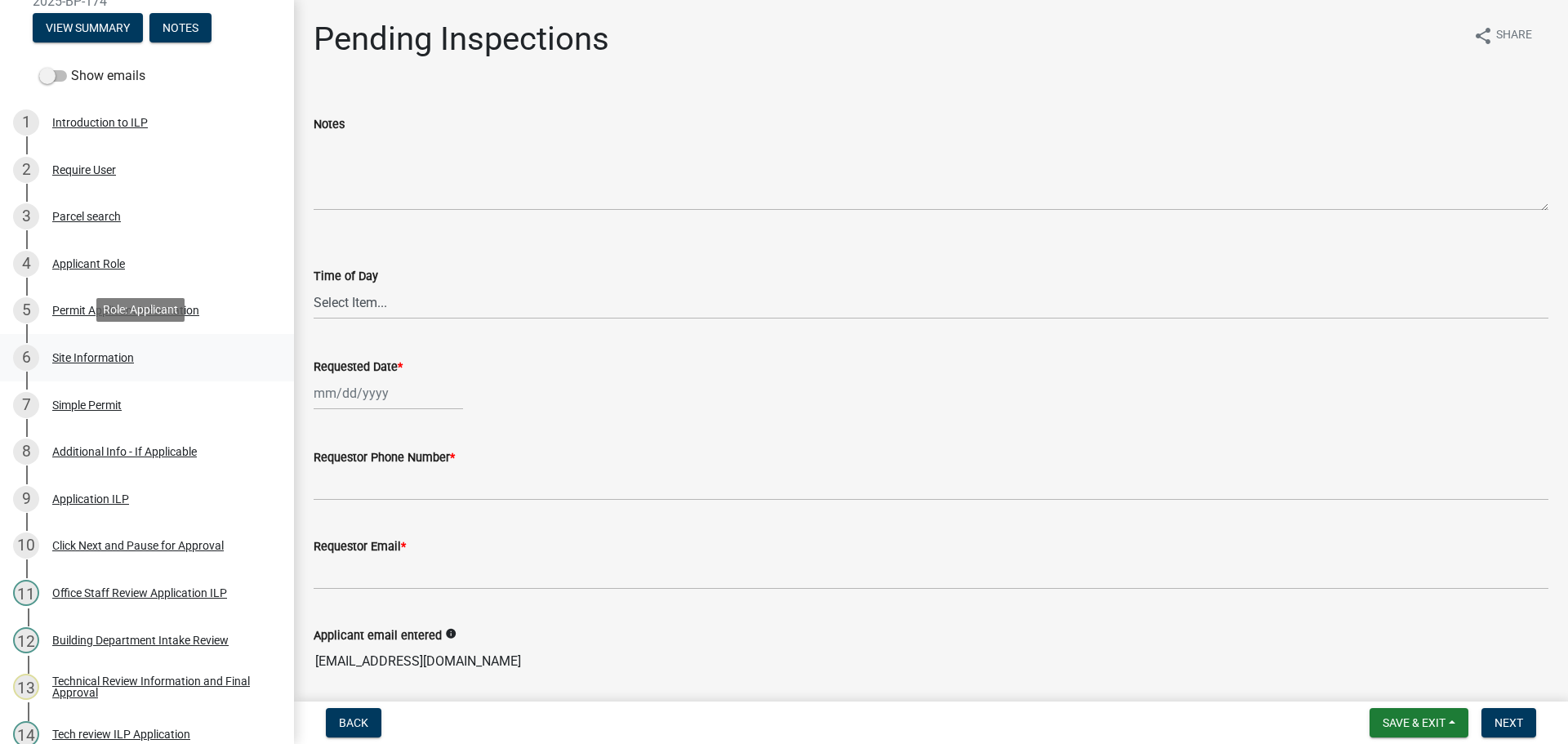
click at [110, 352] on div "Site Information" at bounding box center [93, 358] width 82 height 12
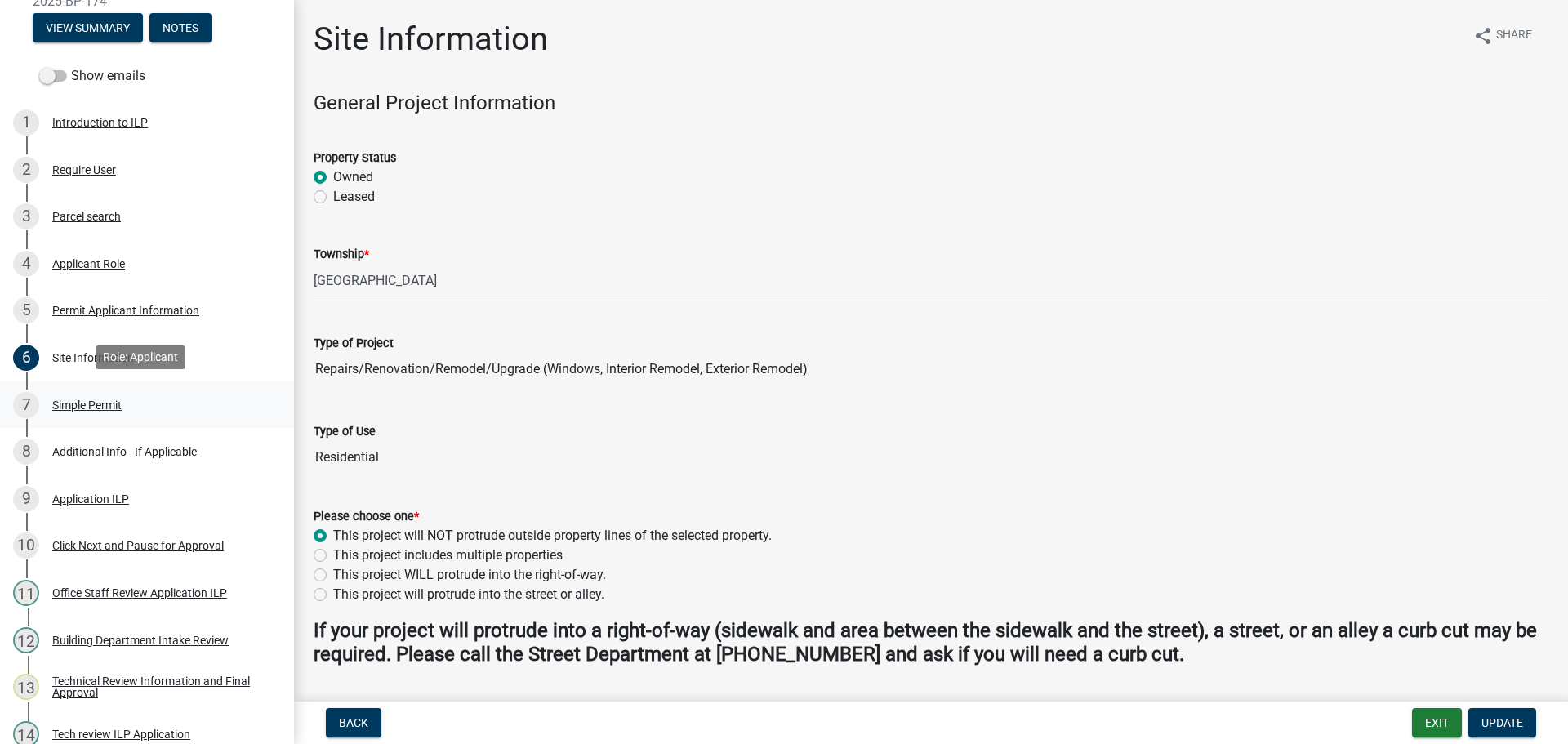
click at [101, 394] on div "7 Simple Permit" at bounding box center [141, 404] width 255 height 26
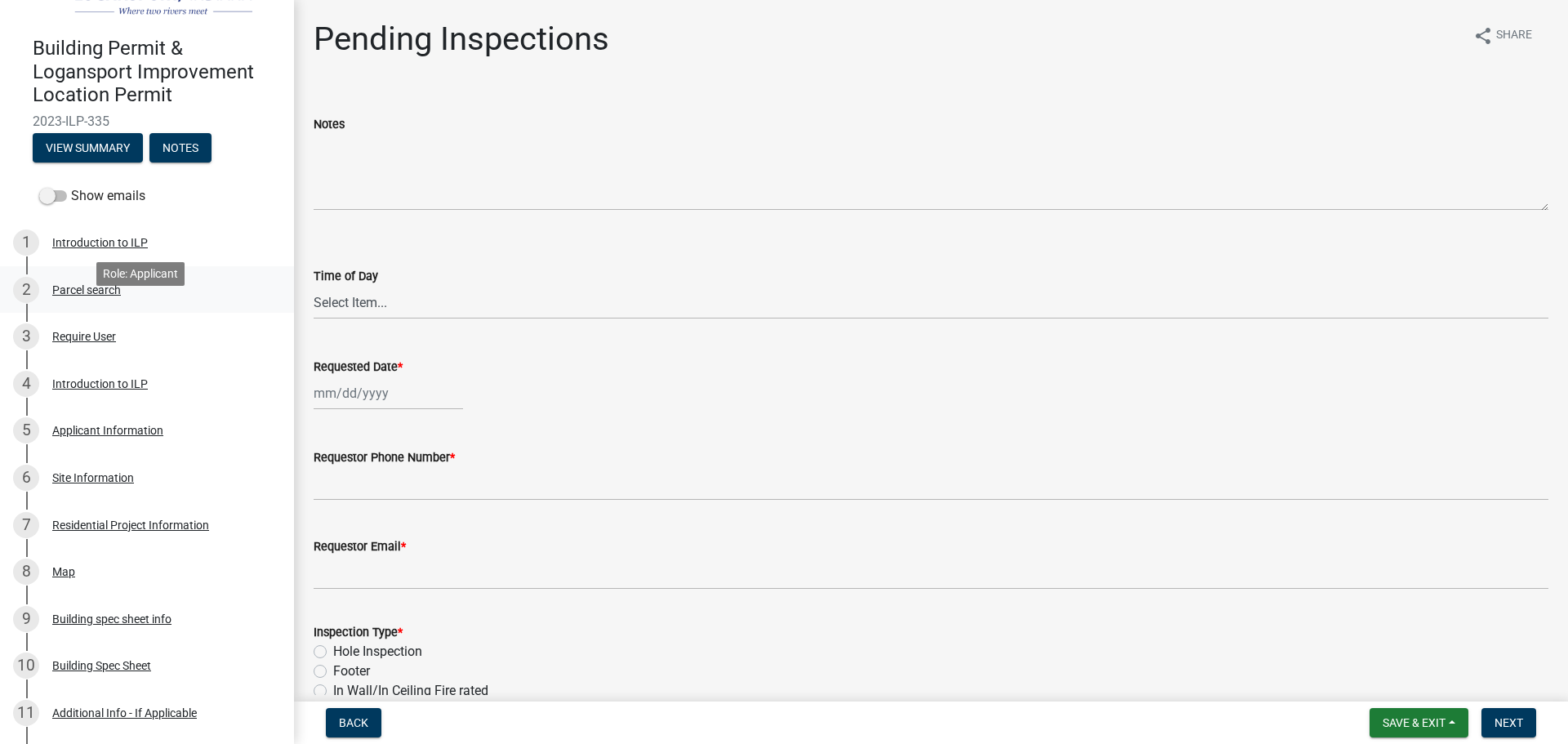
scroll to position [82, 0]
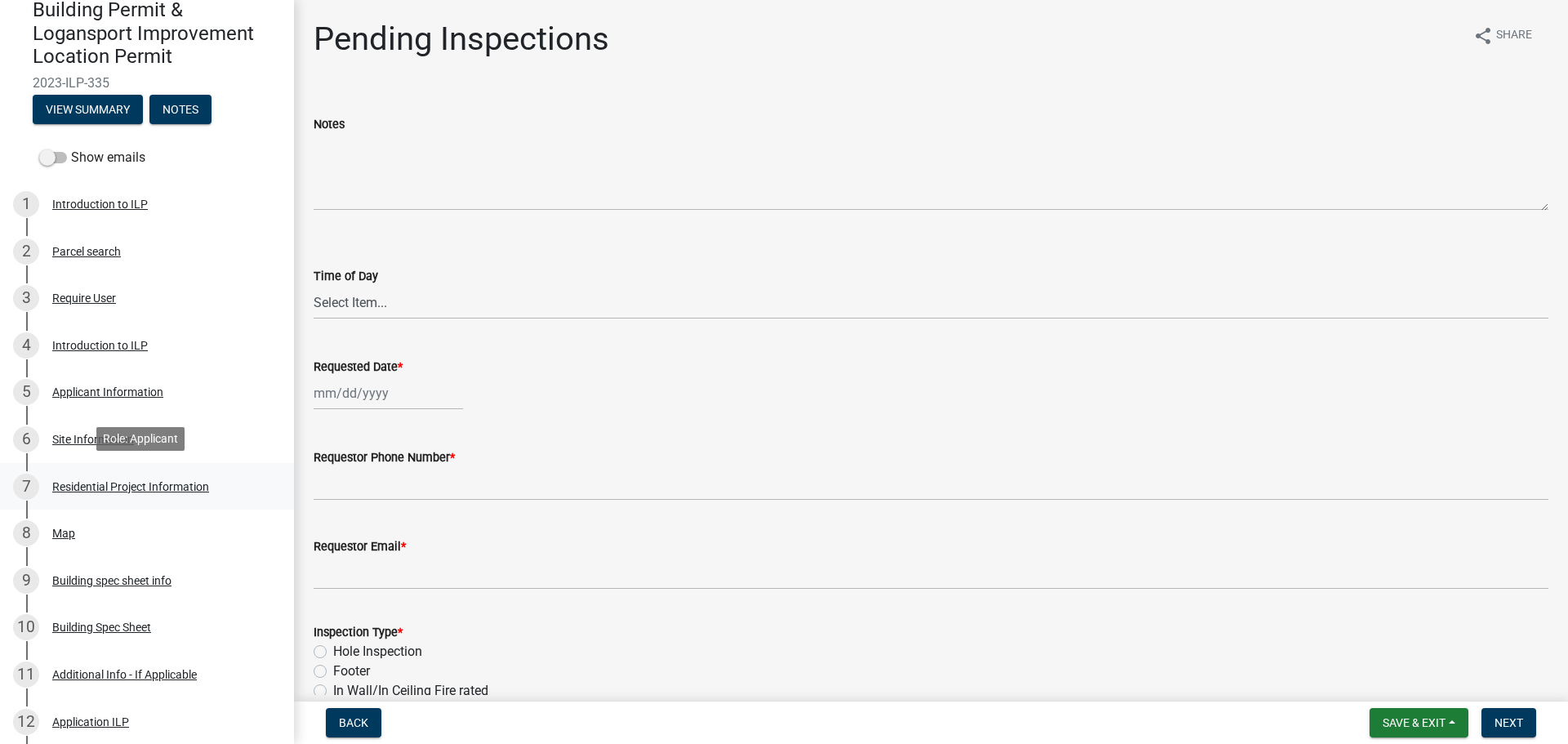
click at [106, 489] on div "Residential Project Information" at bounding box center [131, 487] width 156 height 12
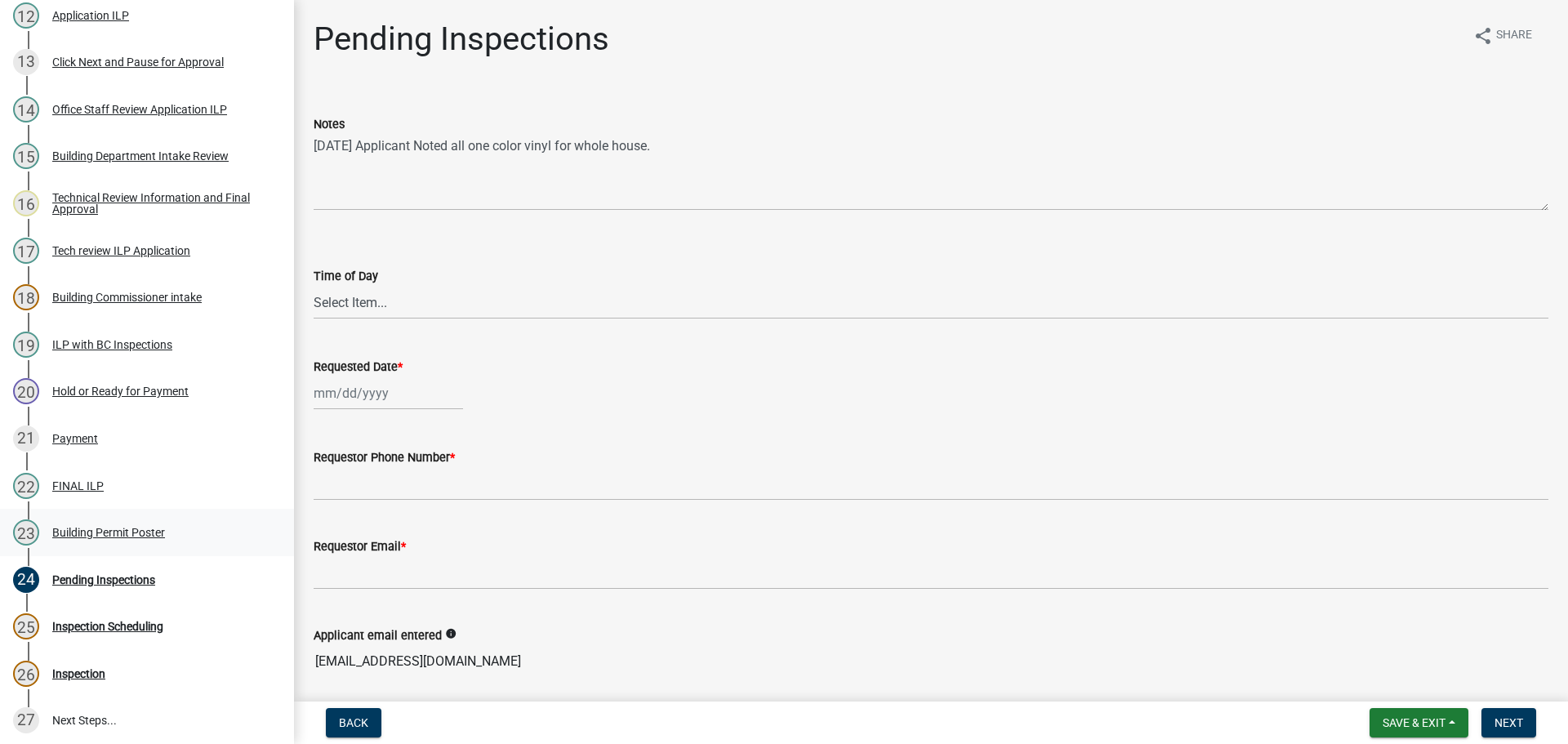
scroll to position [816, 0]
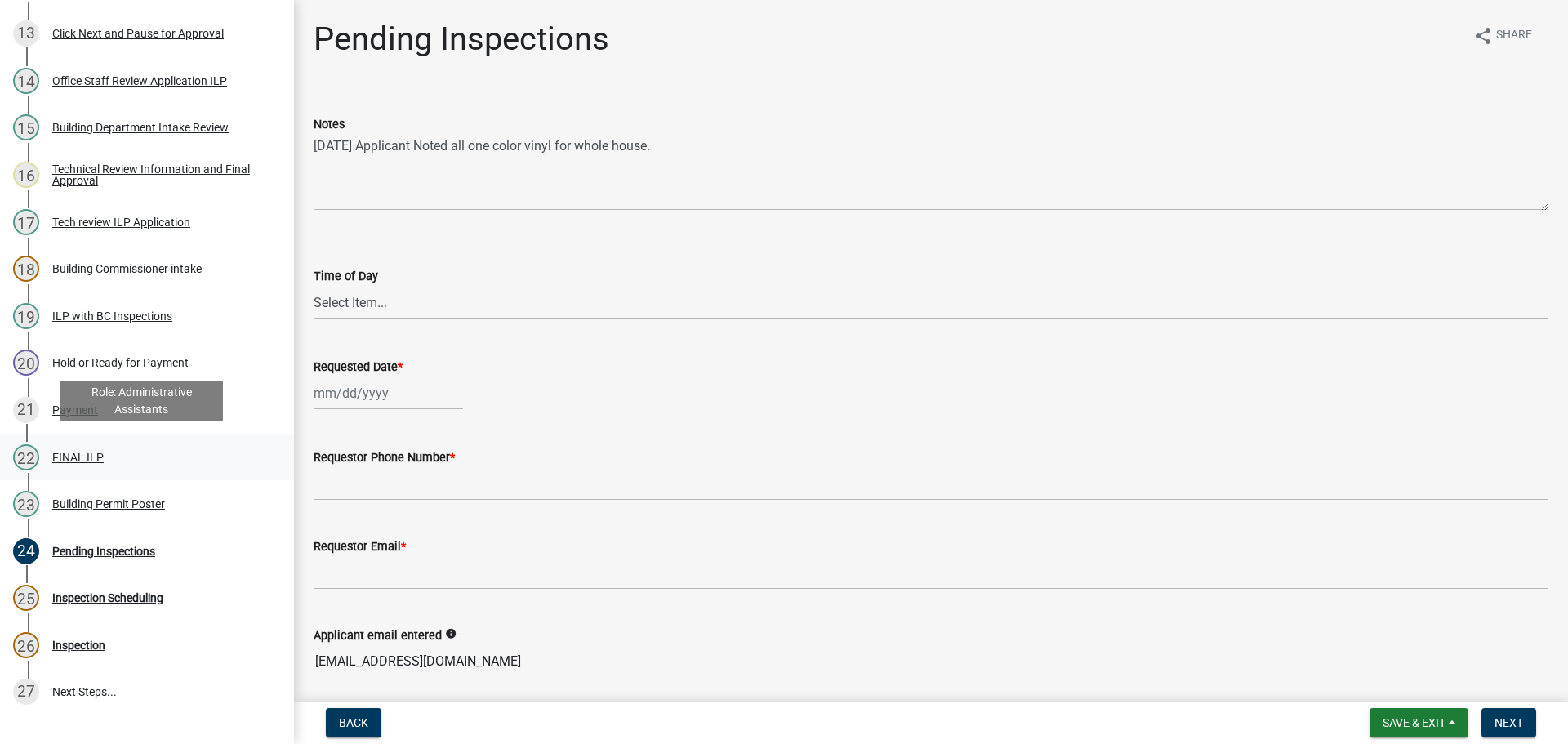
click at [75, 452] on div "FINAL ILP" at bounding box center [78, 458] width 52 height 12
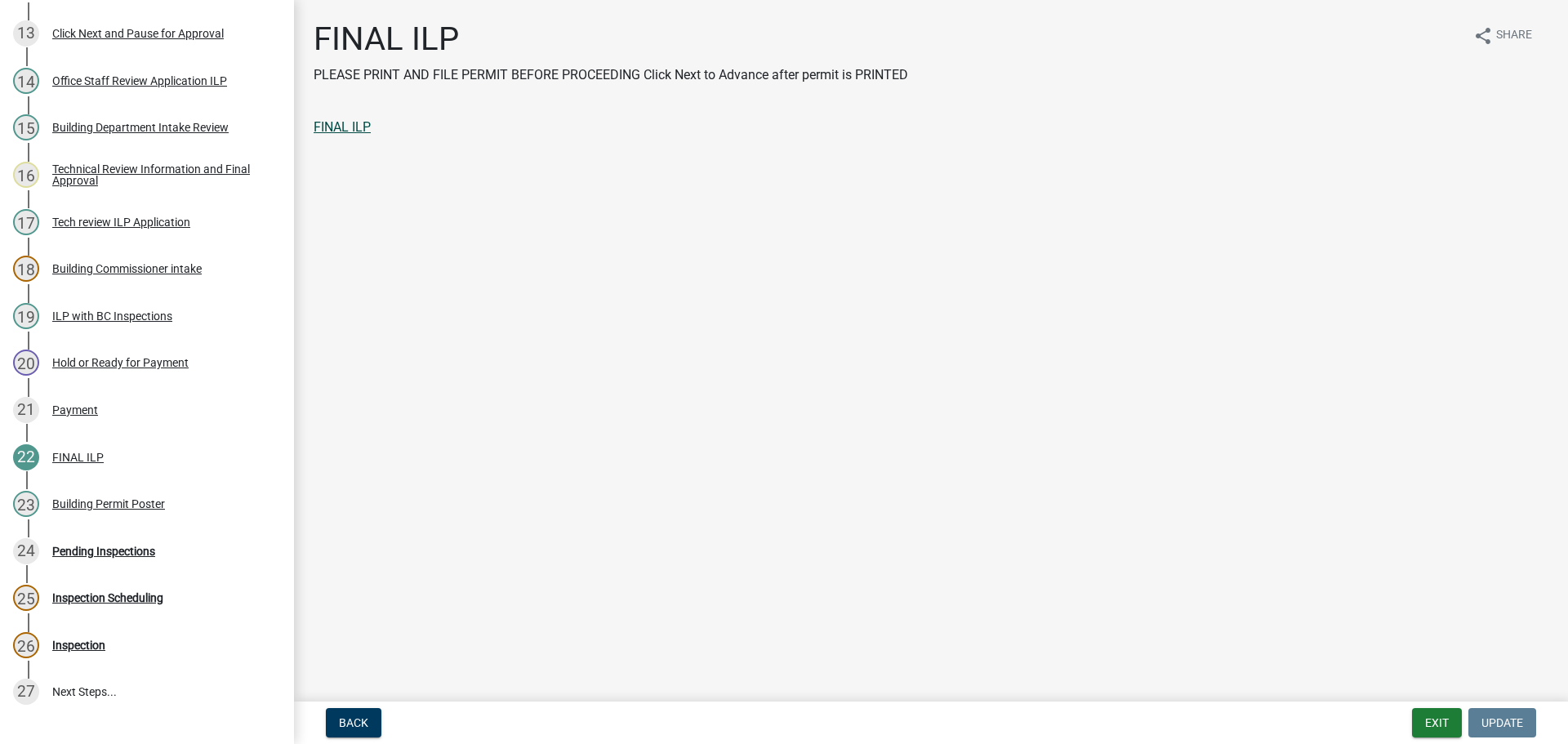
click at [354, 122] on link "FINAL ILP" at bounding box center [342, 126] width 57 height 16
